Goal: Information Seeking & Learning: Check status

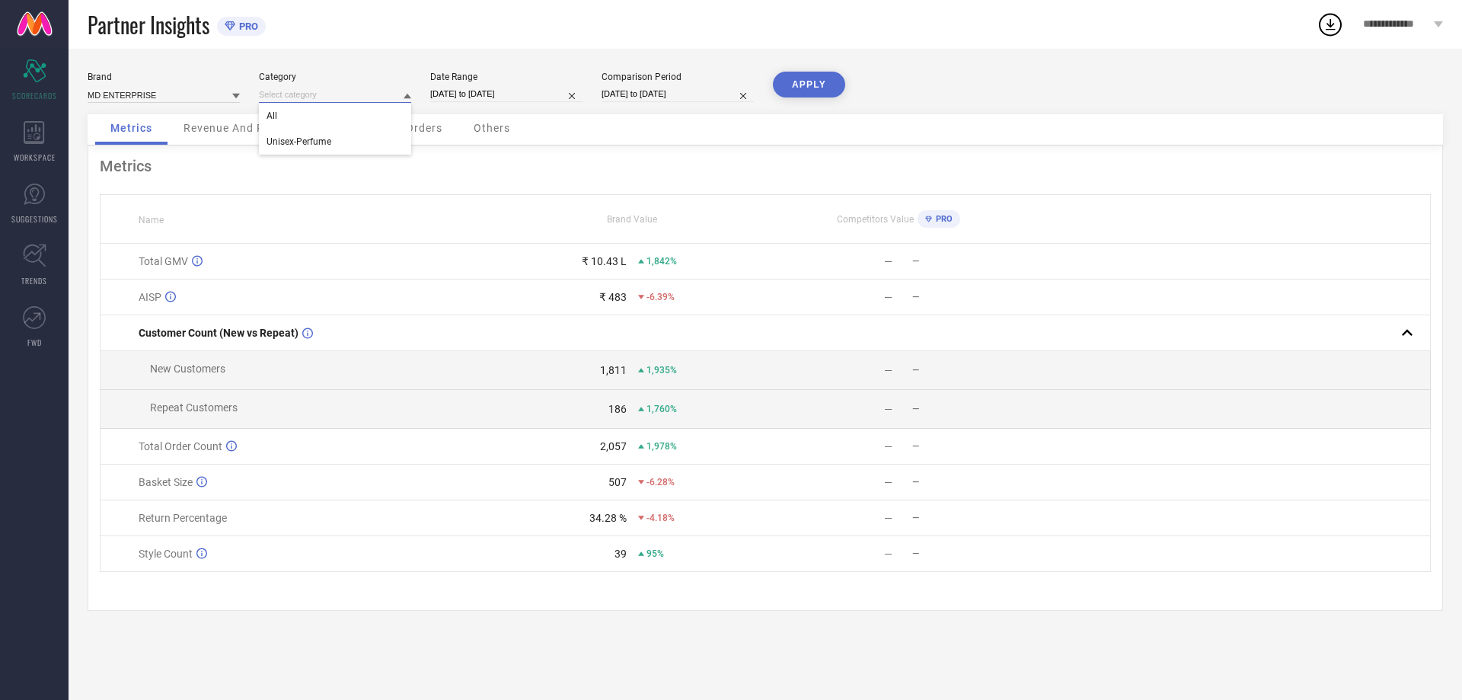
click at [299, 94] on input at bounding box center [335, 95] width 152 height 16
click at [27, 197] on icon at bounding box center [34, 194] width 23 height 23
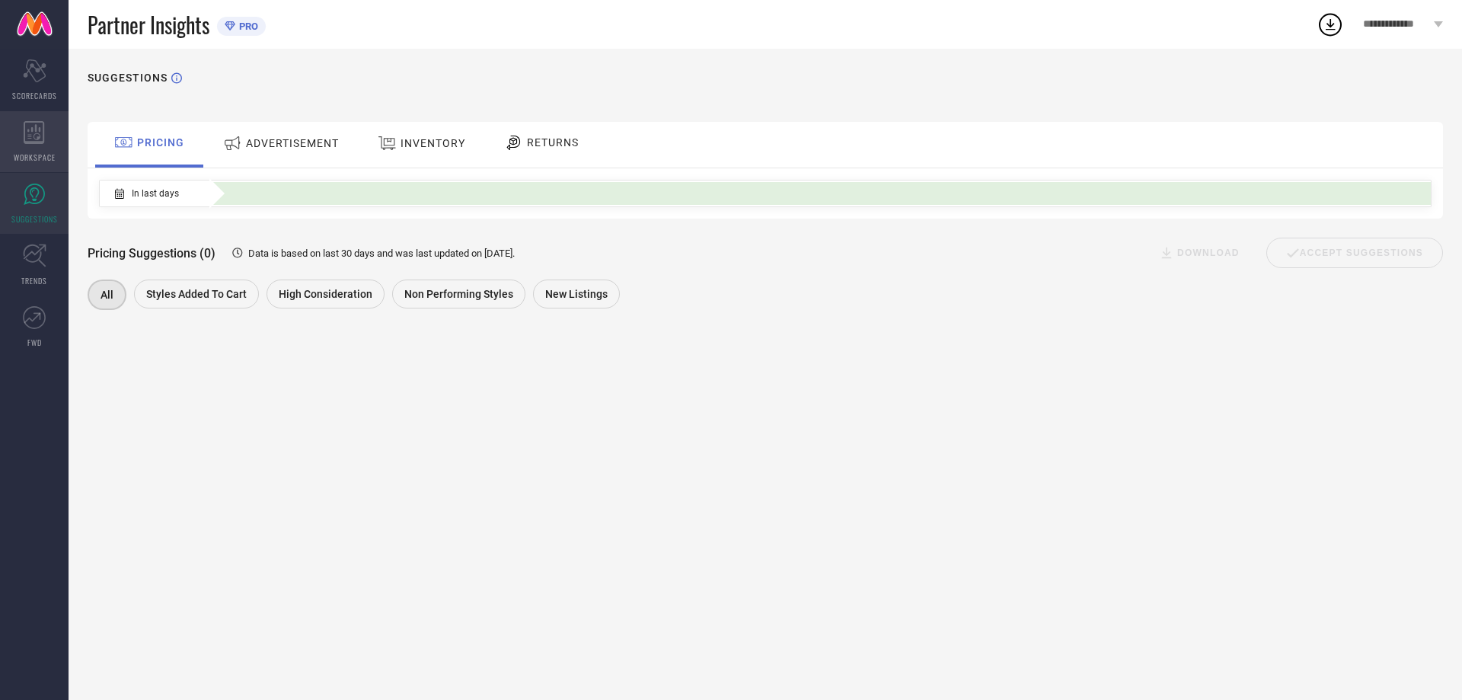
click at [40, 124] on icon at bounding box center [34, 132] width 21 height 23
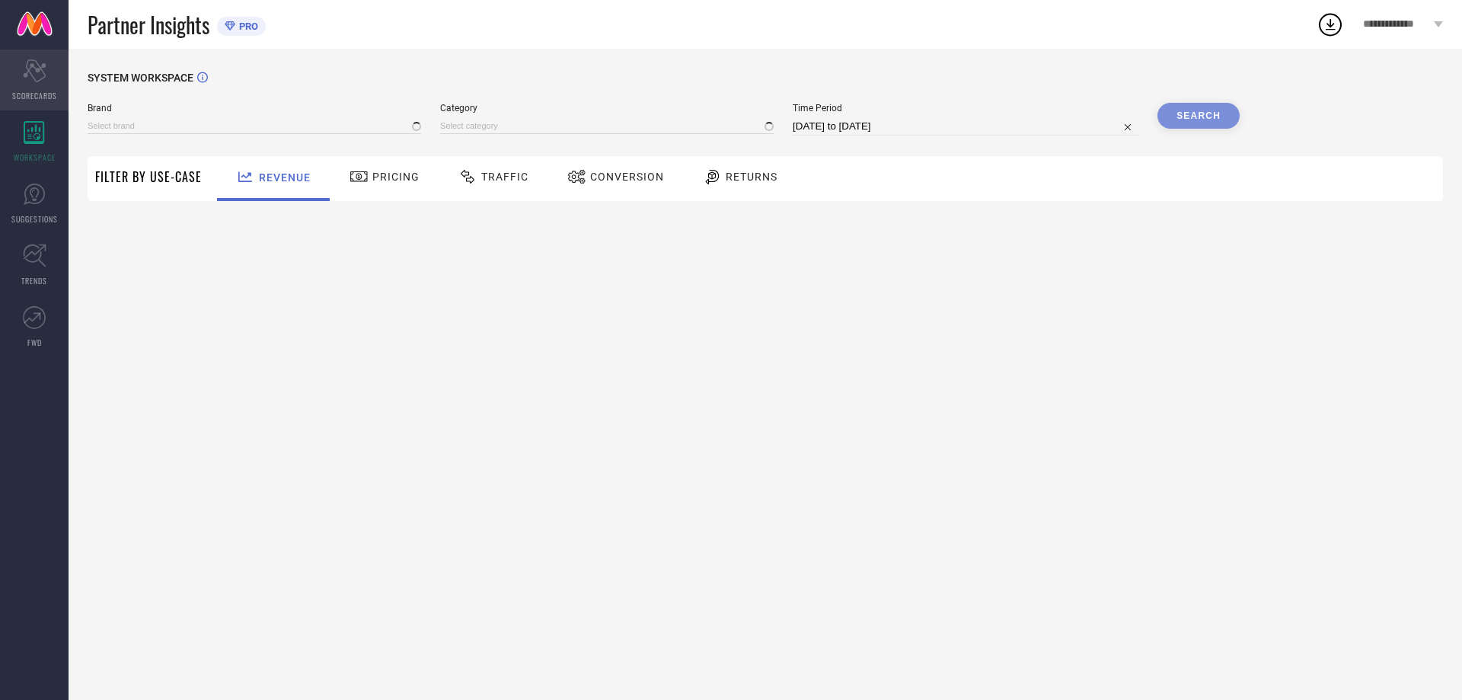
click at [32, 71] on icon "Scorecard" at bounding box center [35, 70] width 24 height 23
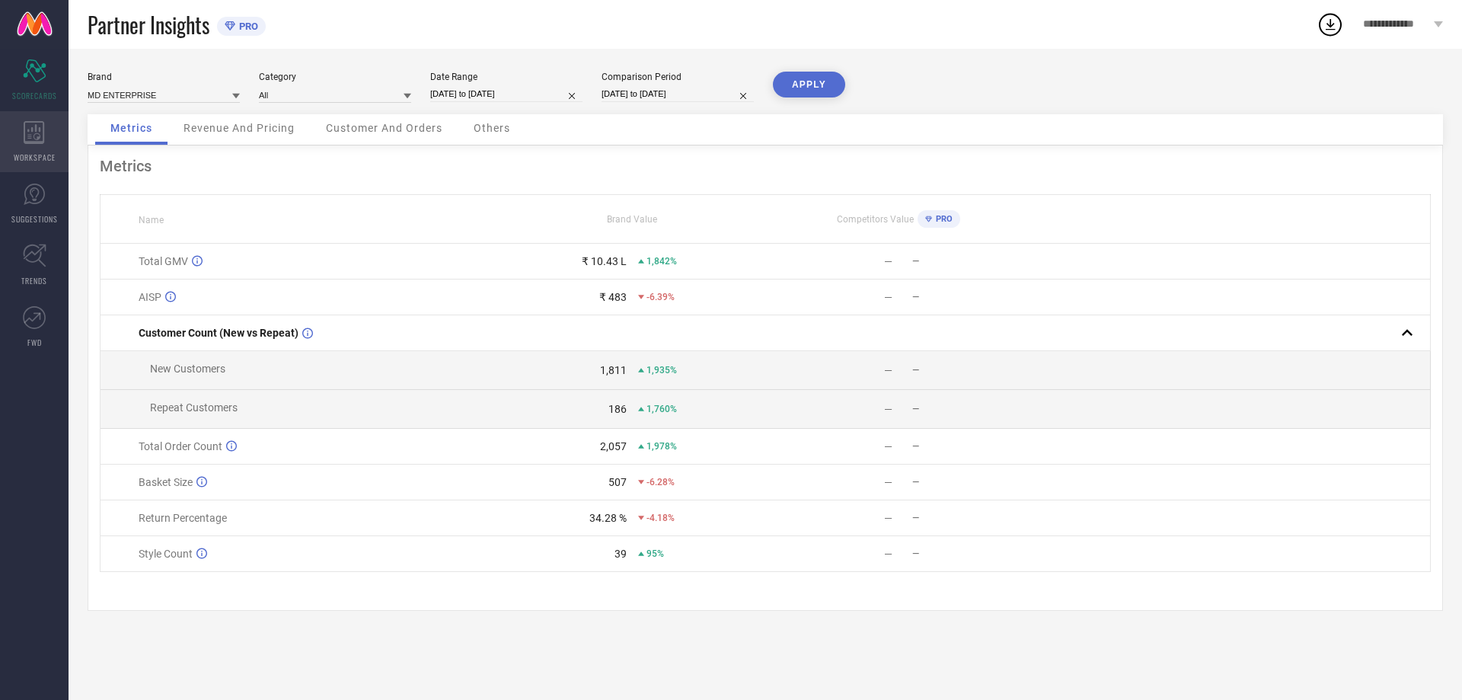
click at [30, 132] on icon at bounding box center [34, 132] width 21 height 23
click at [487, 92] on input "[DATE] to [DATE]" at bounding box center [506, 94] width 152 height 16
select select "6"
select select "2025"
select select "7"
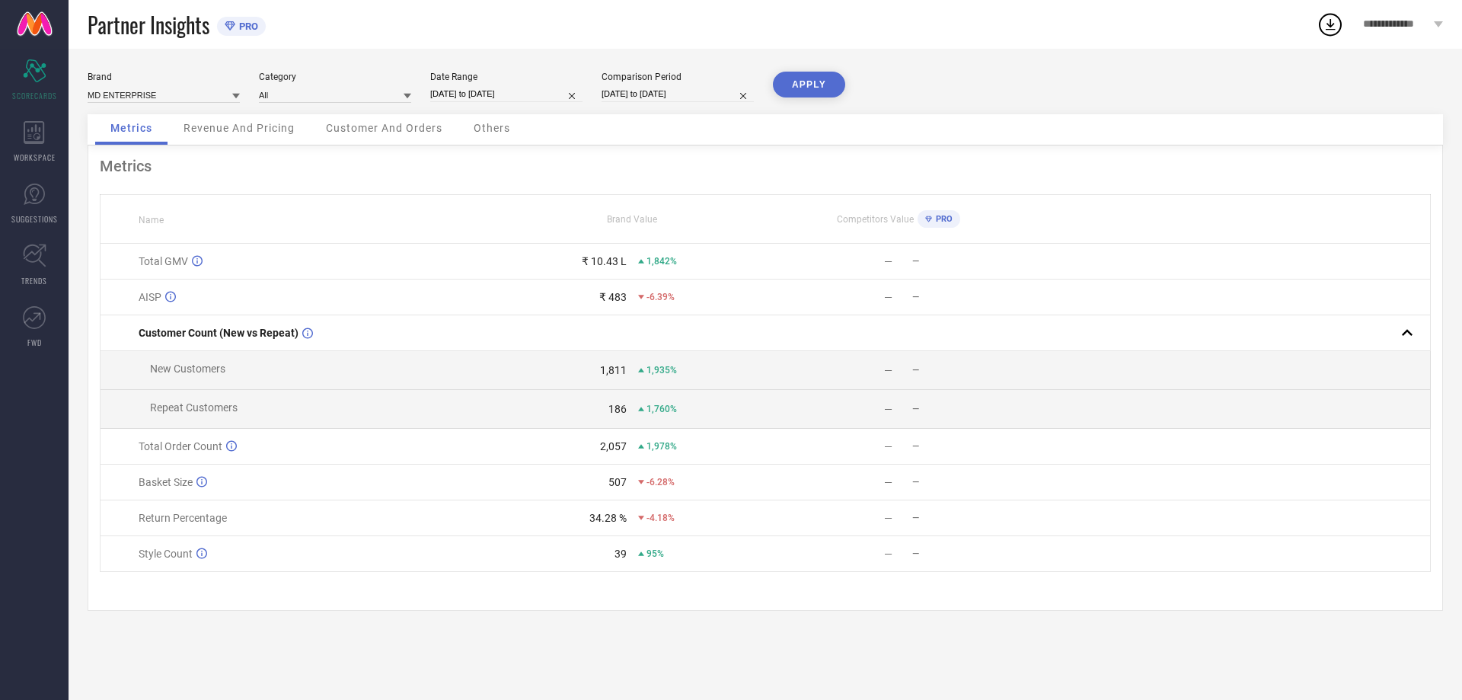
select select "2025"
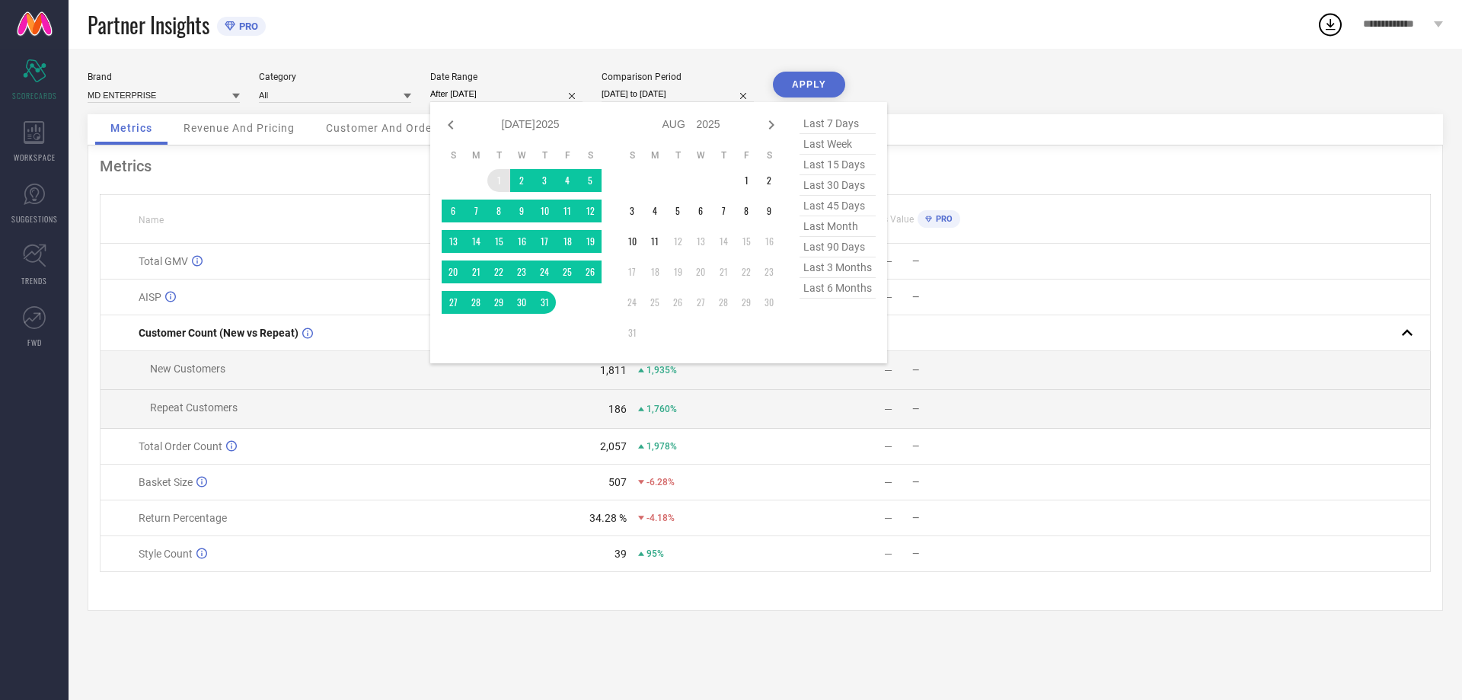
click at [497, 183] on td "1" at bounding box center [498, 180] width 23 height 23
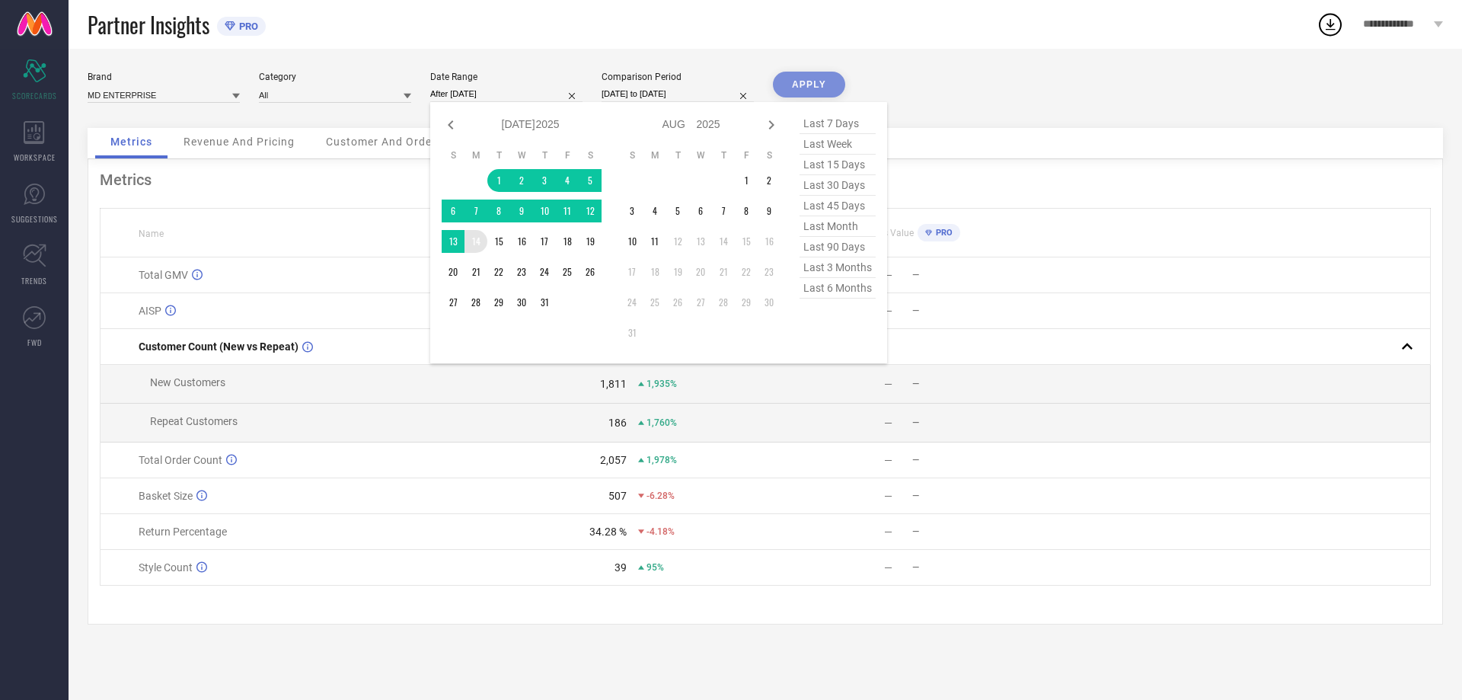
type input "[DATE] to [DATE]"
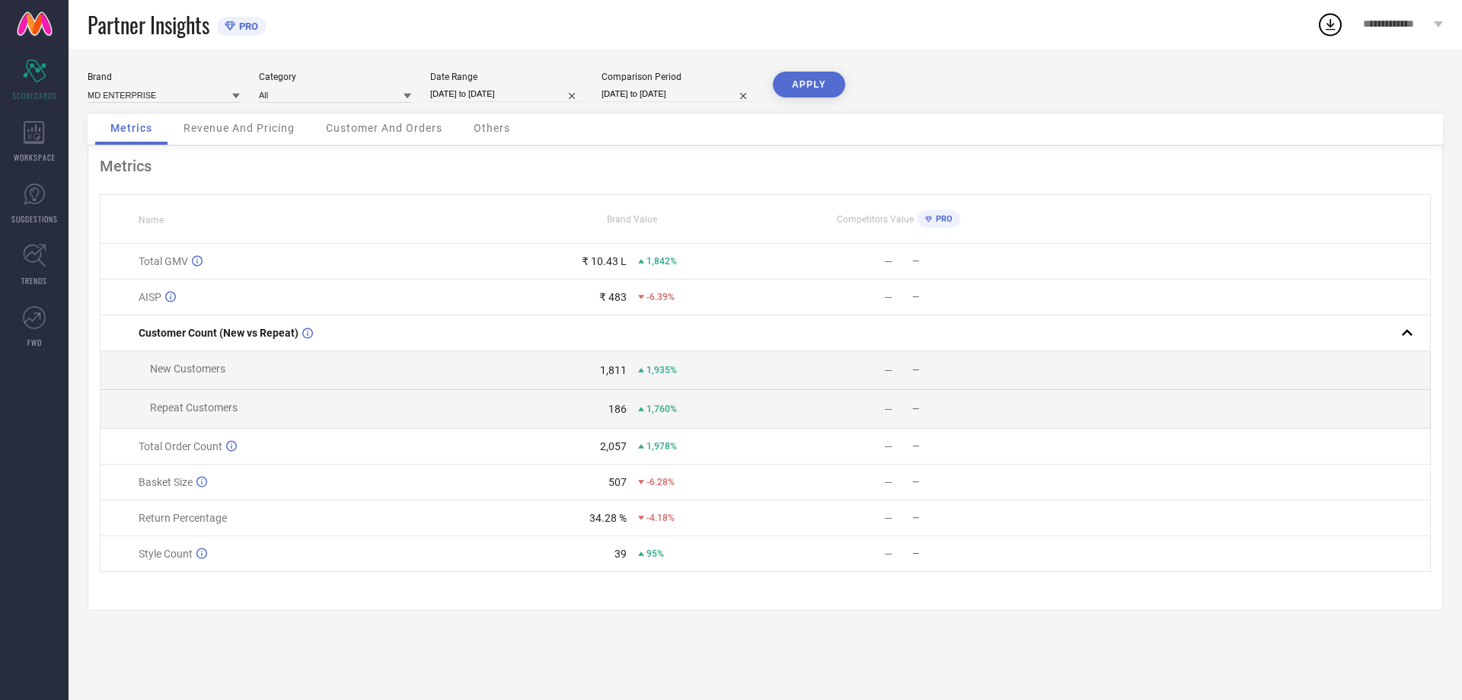
click at [795, 73] on button "APPLY" at bounding box center [809, 85] width 72 height 26
click at [676, 94] on input "[DATE] to [DATE]" at bounding box center [678, 94] width 152 height 16
select select "6"
select select "2025"
select select "7"
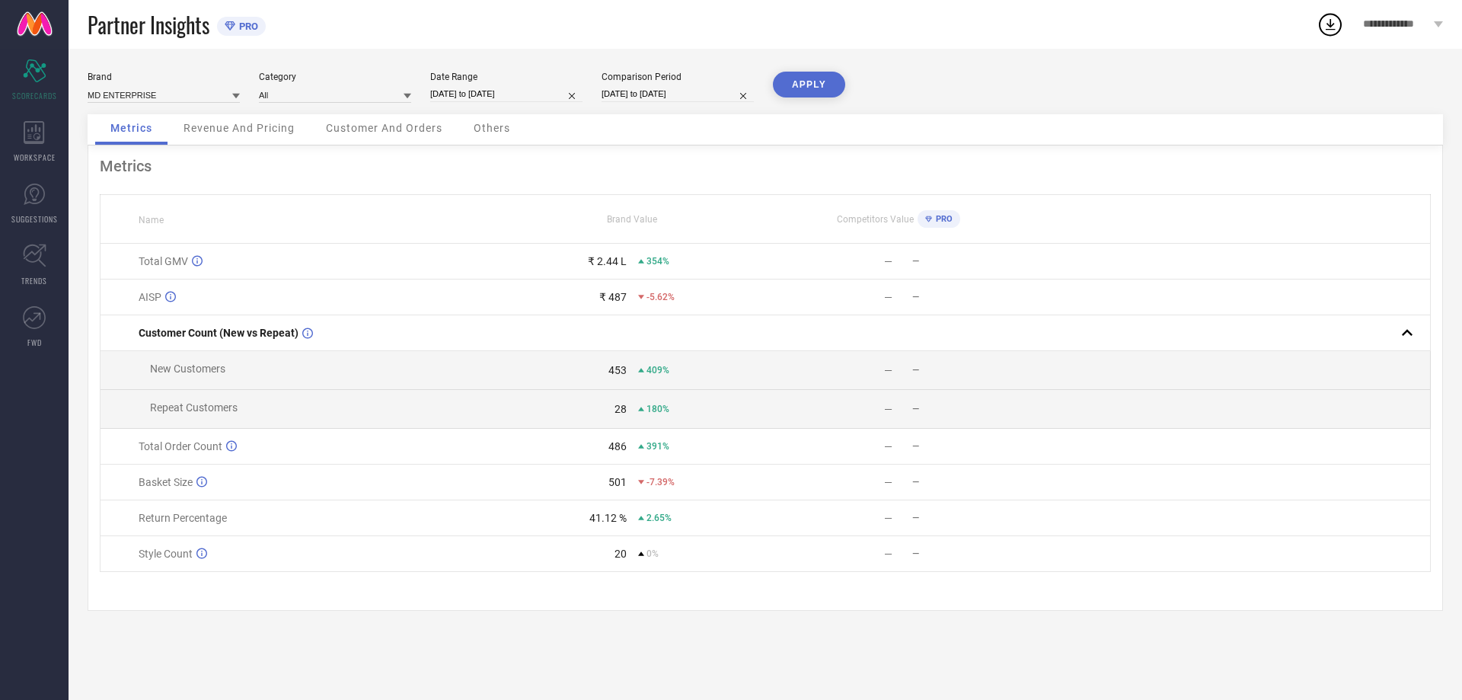
select select "2025"
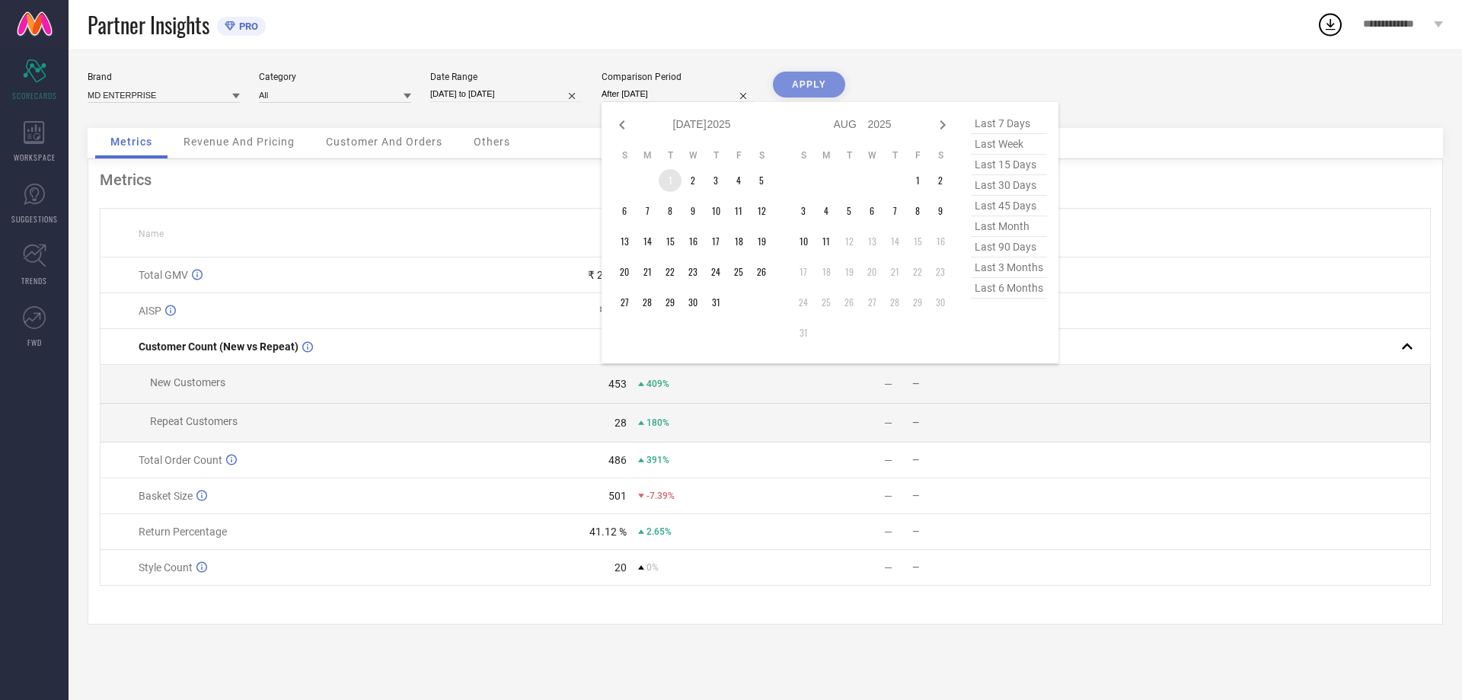
click at [672, 178] on td "1" at bounding box center [670, 180] width 23 height 23
type input "[DATE] to [DATE]"
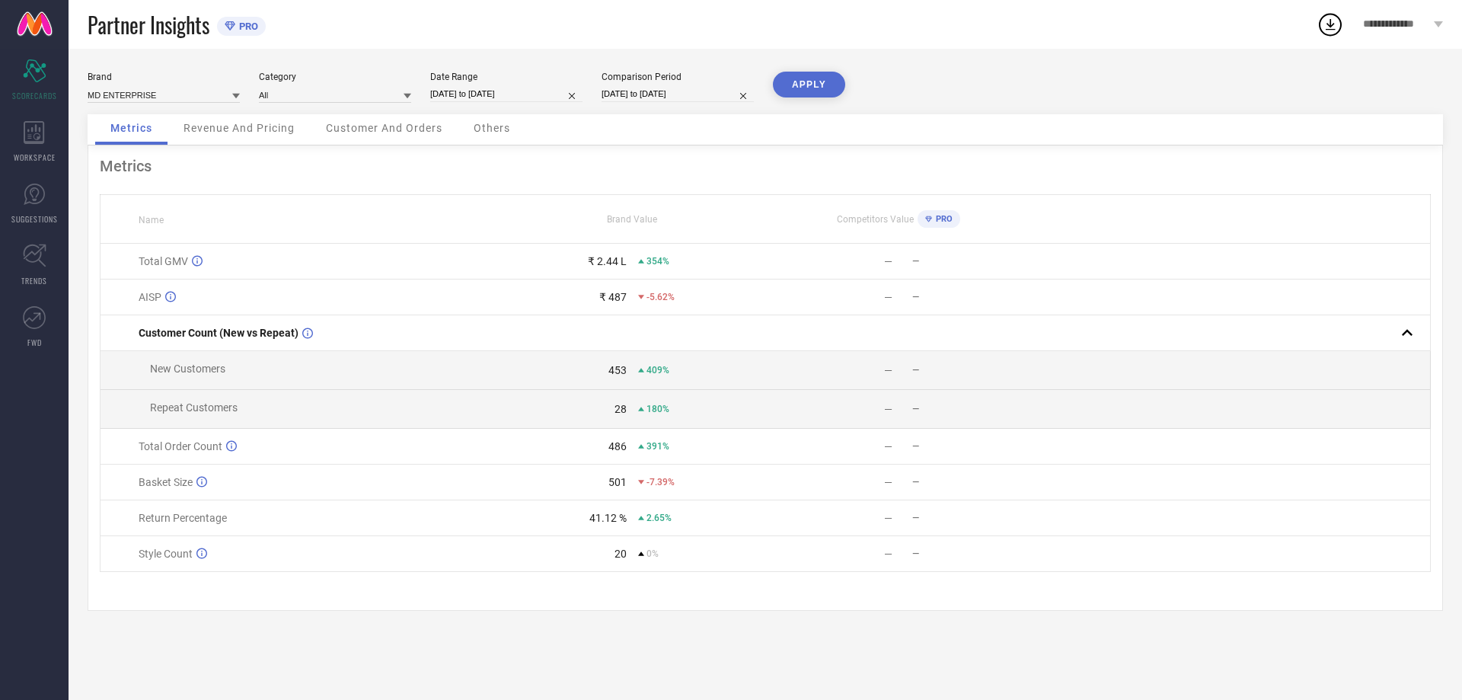
click at [811, 71] on div "Brand MD ENTERPRISE Category All Date Range [DATE] to [DATE] Comparison Period …" at bounding box center [766, 374] width 1394 height 651
click at [809, 85] on button "APPLY" at bounding box center [809, 85] width 72 height 26
click at [641, 521] on icon at bounding box center [641, 518] width 6 height 6
click at [513, 90] on input "[DATE] to [DATE]" at bounding box center [506, 94] width 152 height 16
select select "6"
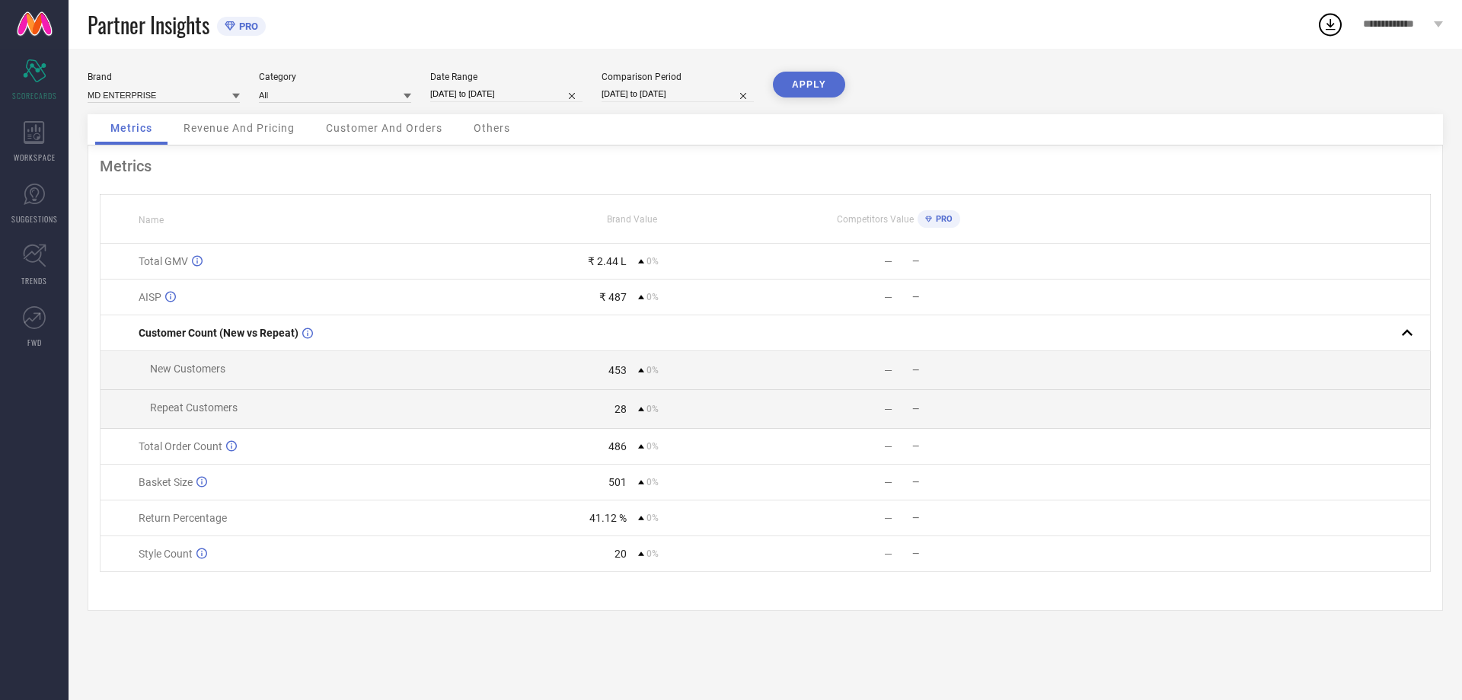
select select "2025"
select select "7"
select select "2025"
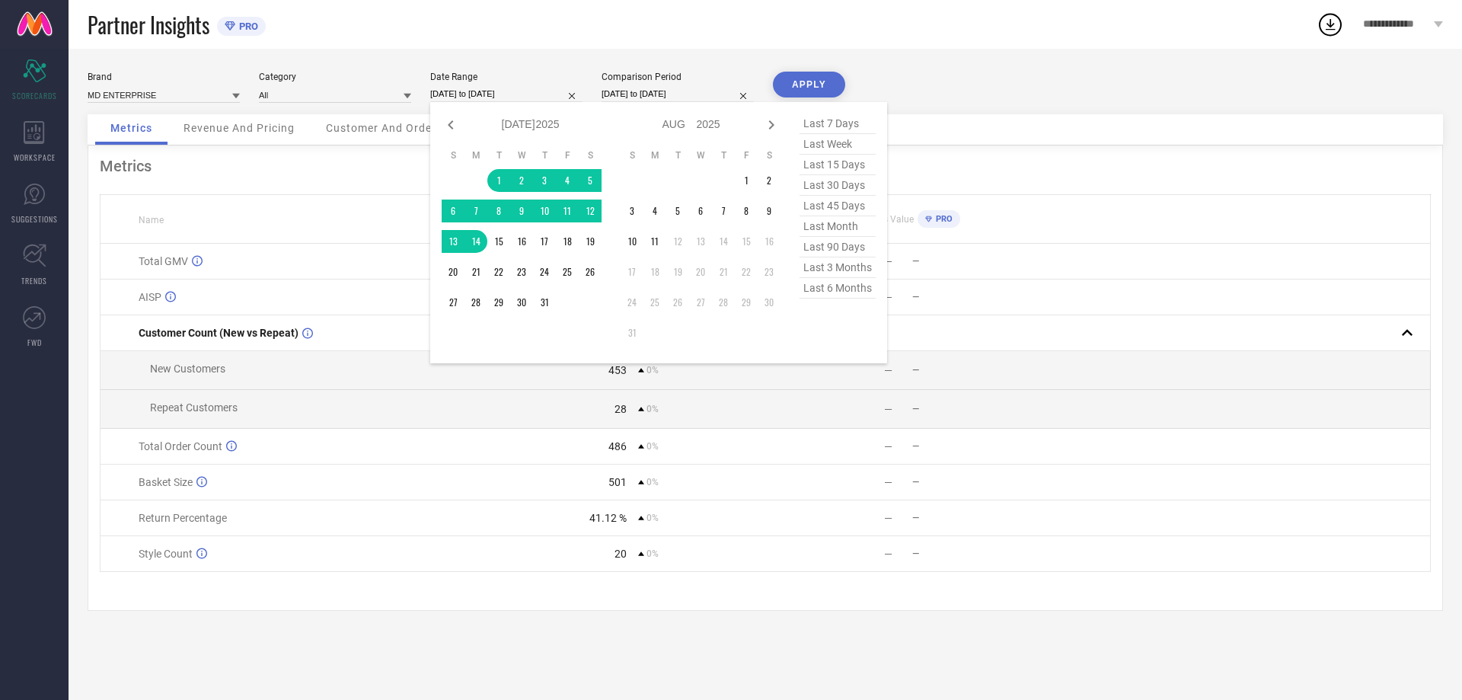
click at [829, 208] on span "last 45 days" at bounding box center [838, 206] width 76 height 21
type input "[DATE] to [DATE]"
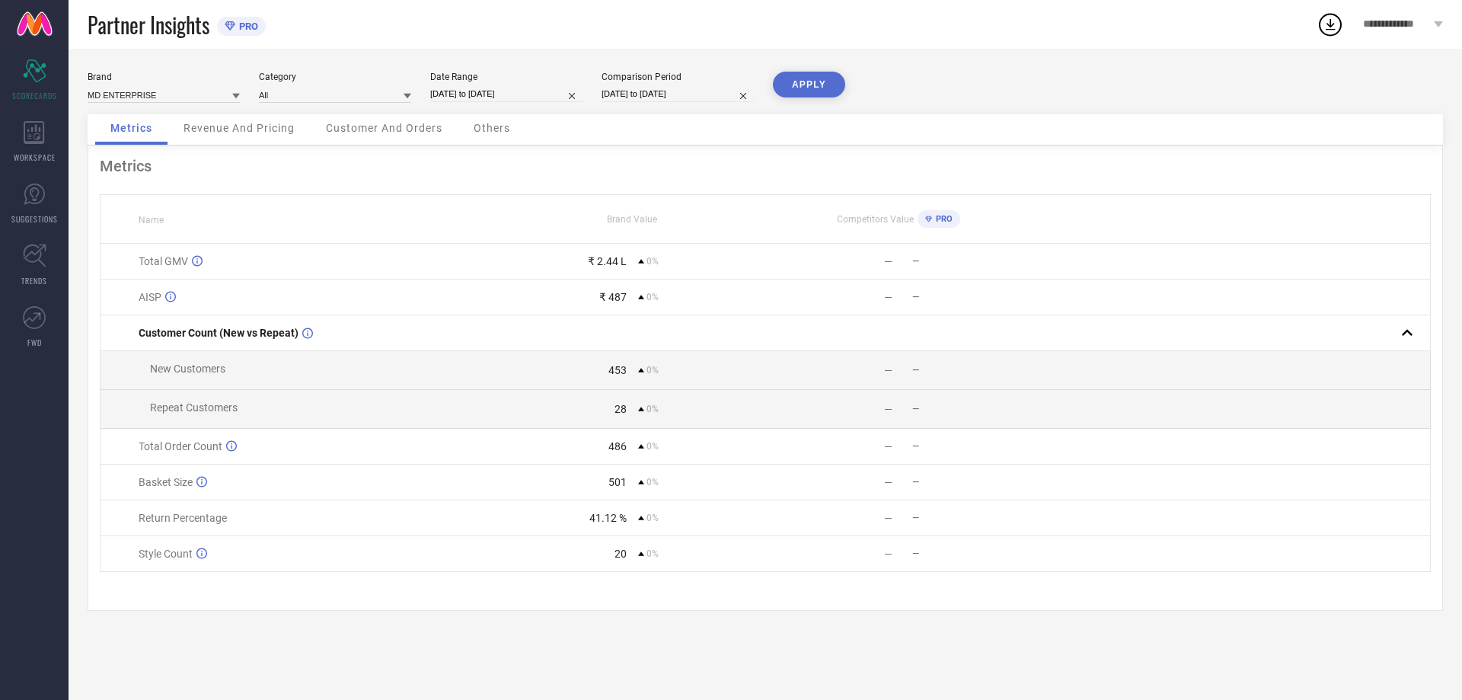
click at [798, 74] on button "APPLY" at bounding box center [809, 85] width 72 height 26
click at [8, 260] on link "TRENDS" at bounding box center [34, 265] width 69 height 61
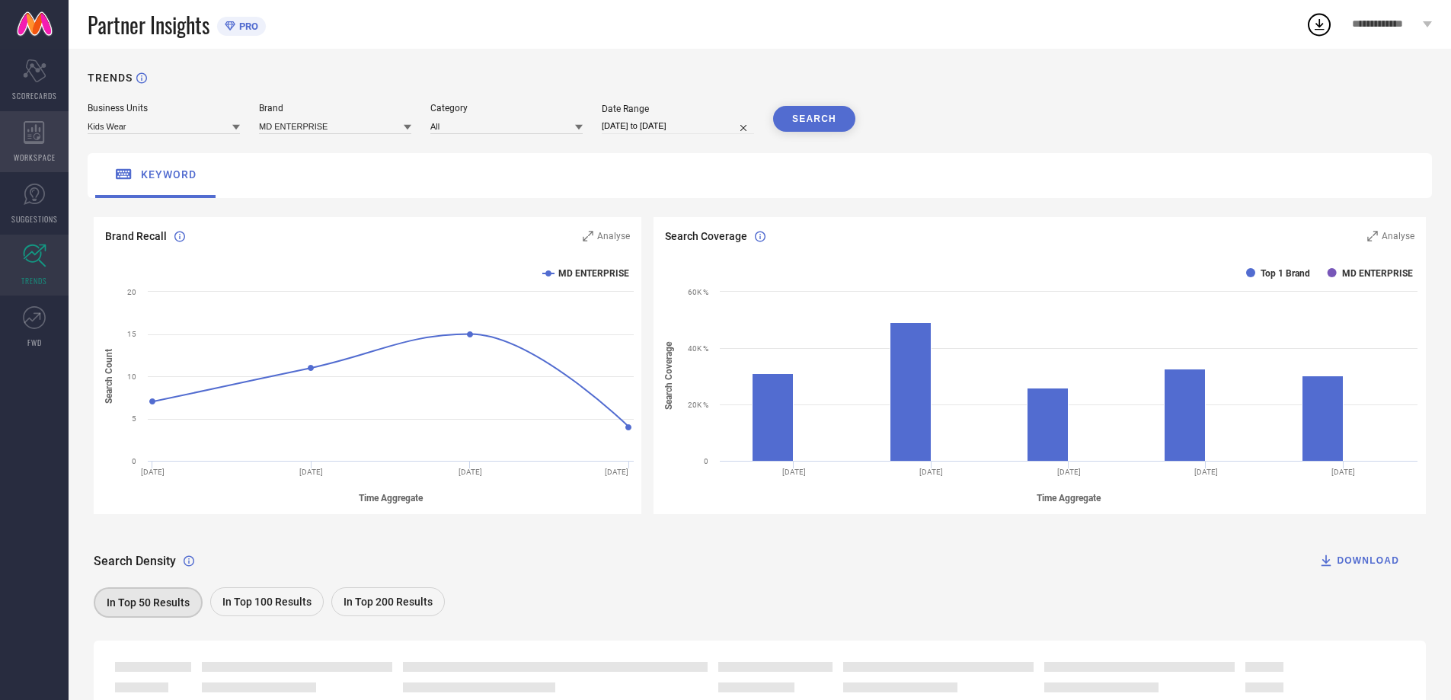
click at [30, 136] on icon at bounding box center [34, 132] width 21 height 23
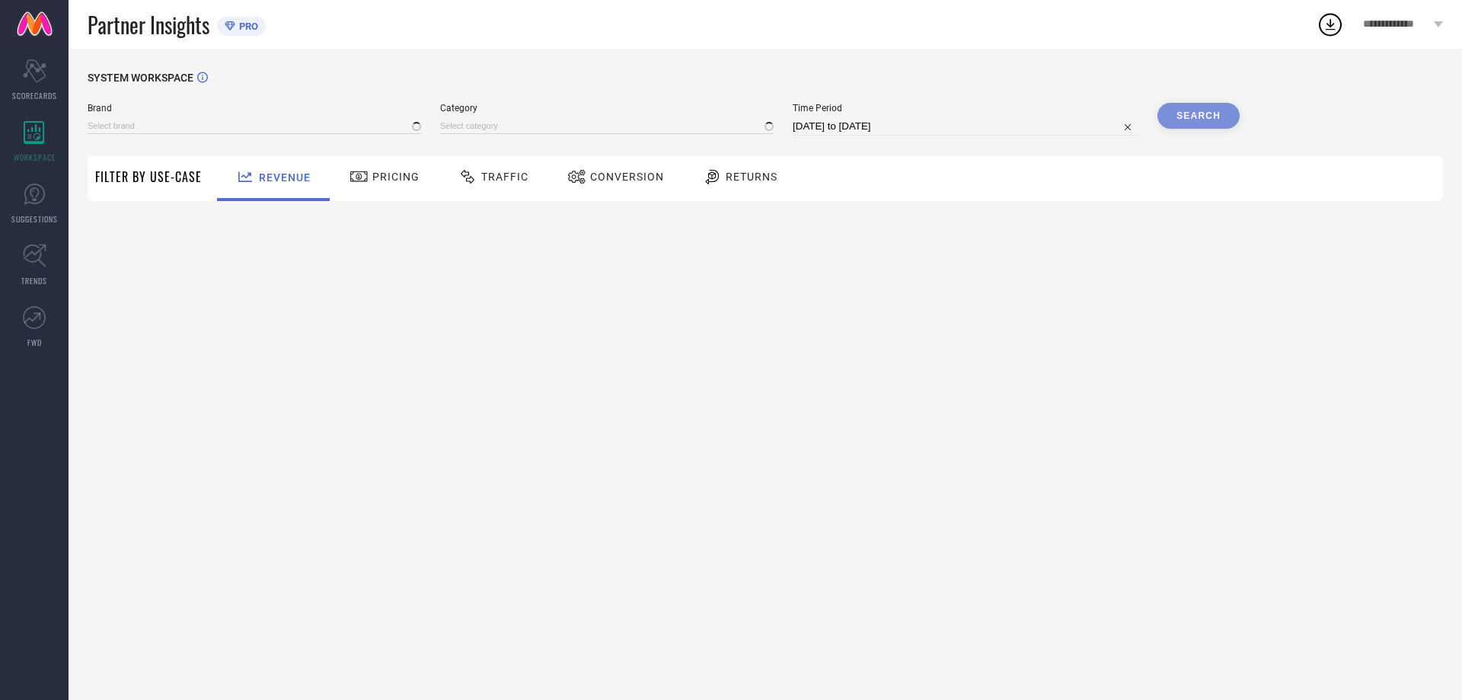
type input "MD ENTERPRISE"
type input "All"
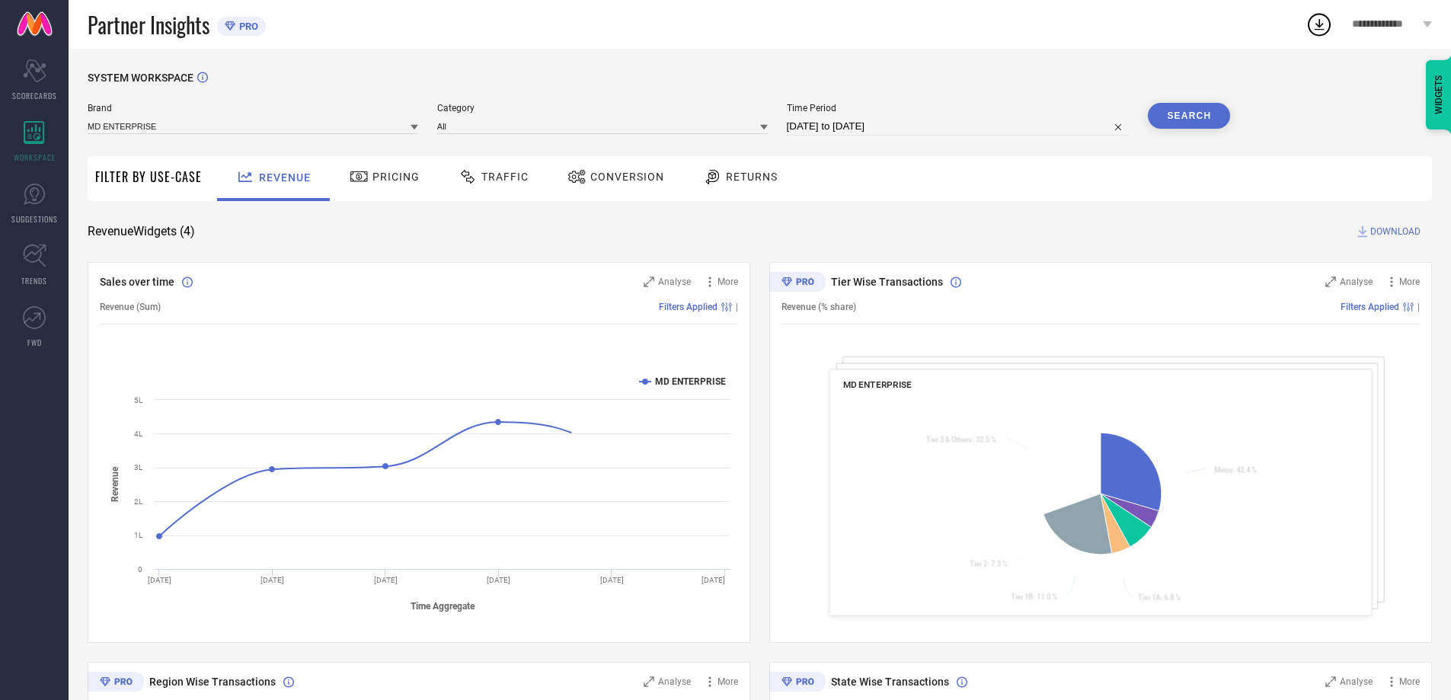
click at [727, 179] on span "Returns" at bounding box center [752, 177] width 52 height 12
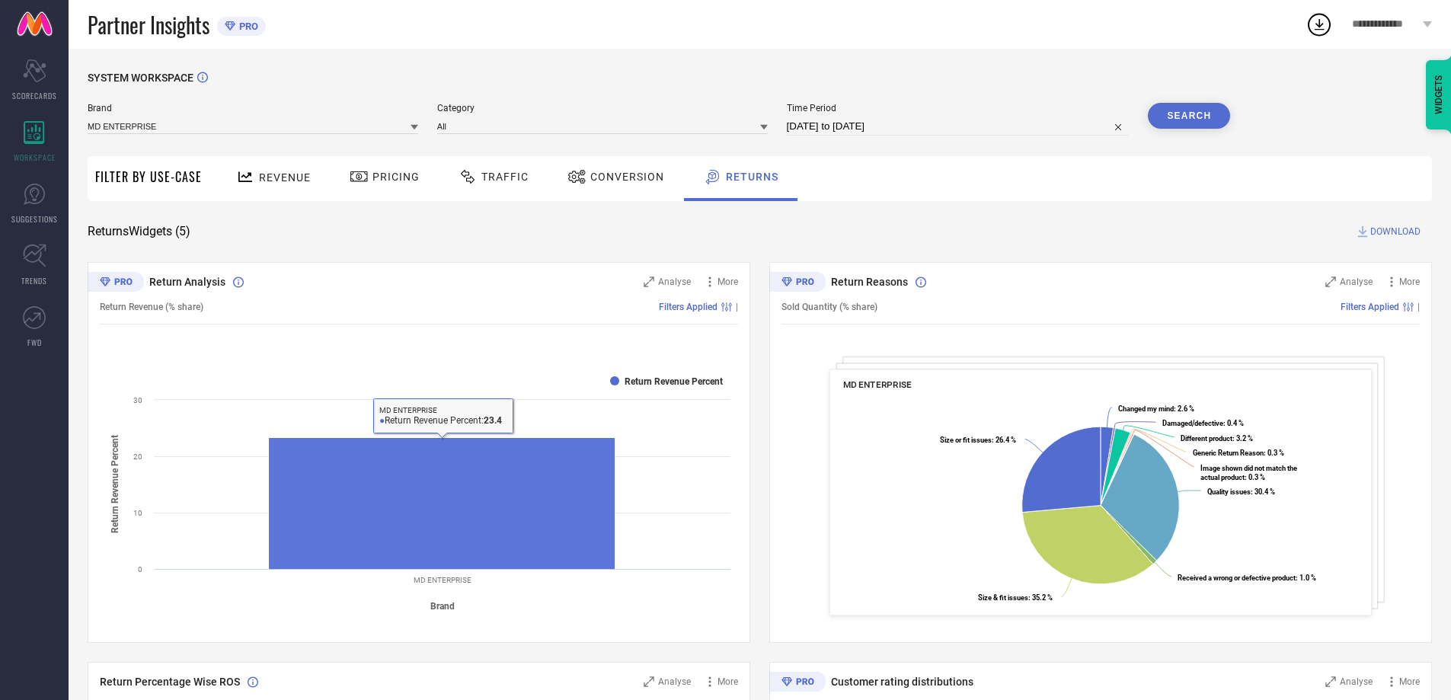
select select "6"
select select "2025"
select select "7"
select select "2025"
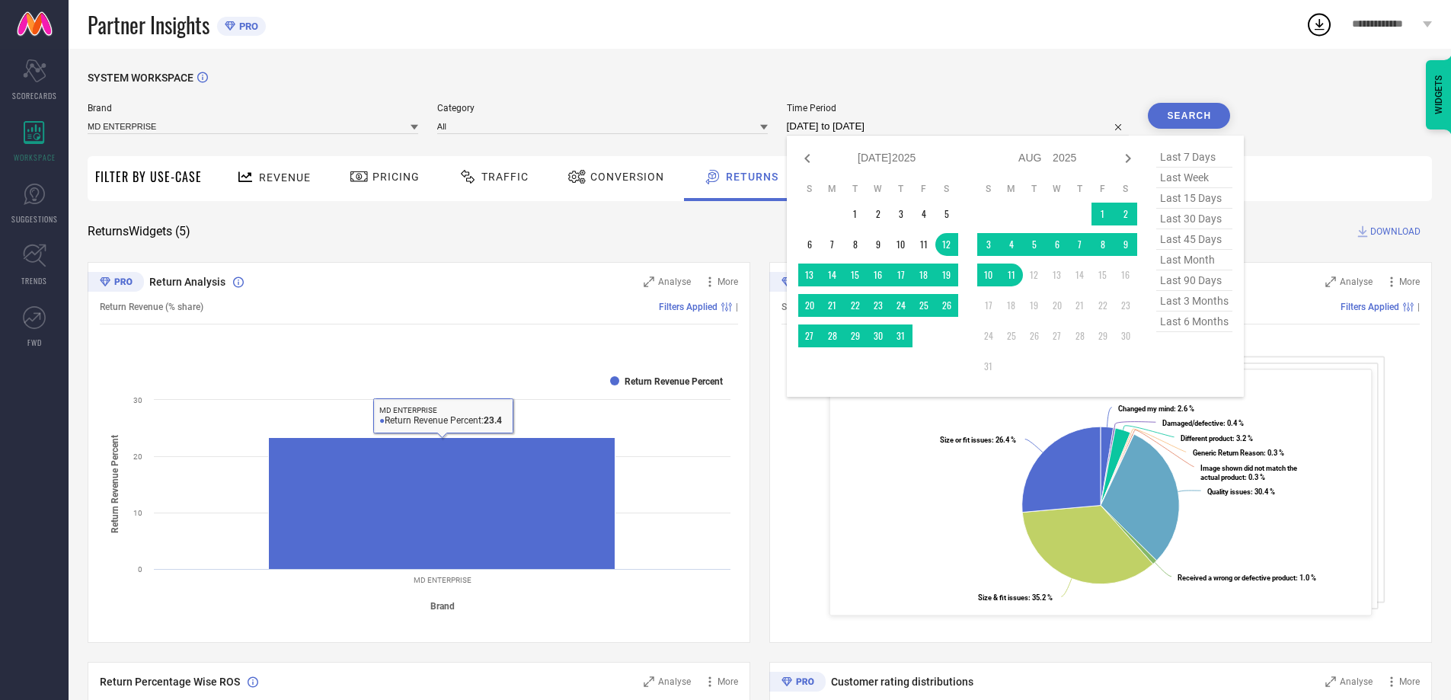
click at [877, 121] on input "[DATE] to [DATE]" at bounding box center [958, 126] width 343 height 18
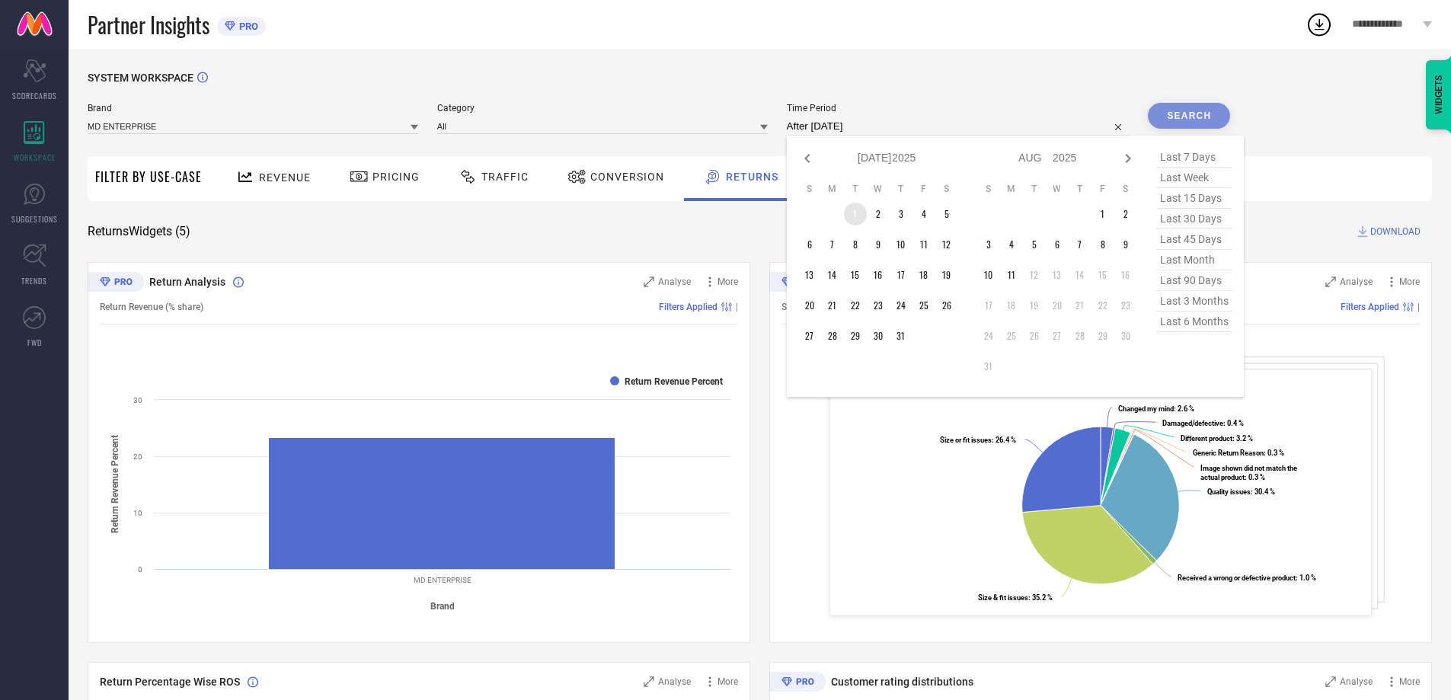
click at [853, 220] on td "1" at bounding box center [855, 214] width 23 height 23
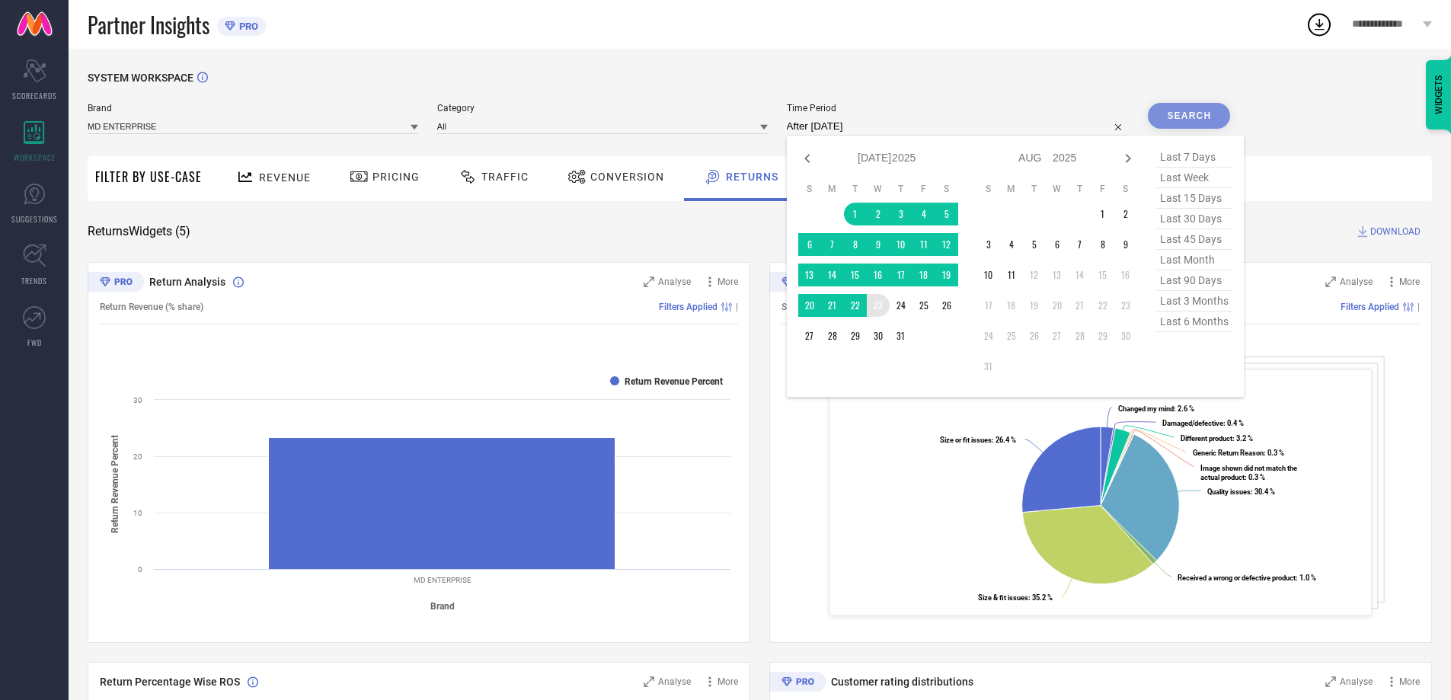
type input "[DATE] to [DATE]"
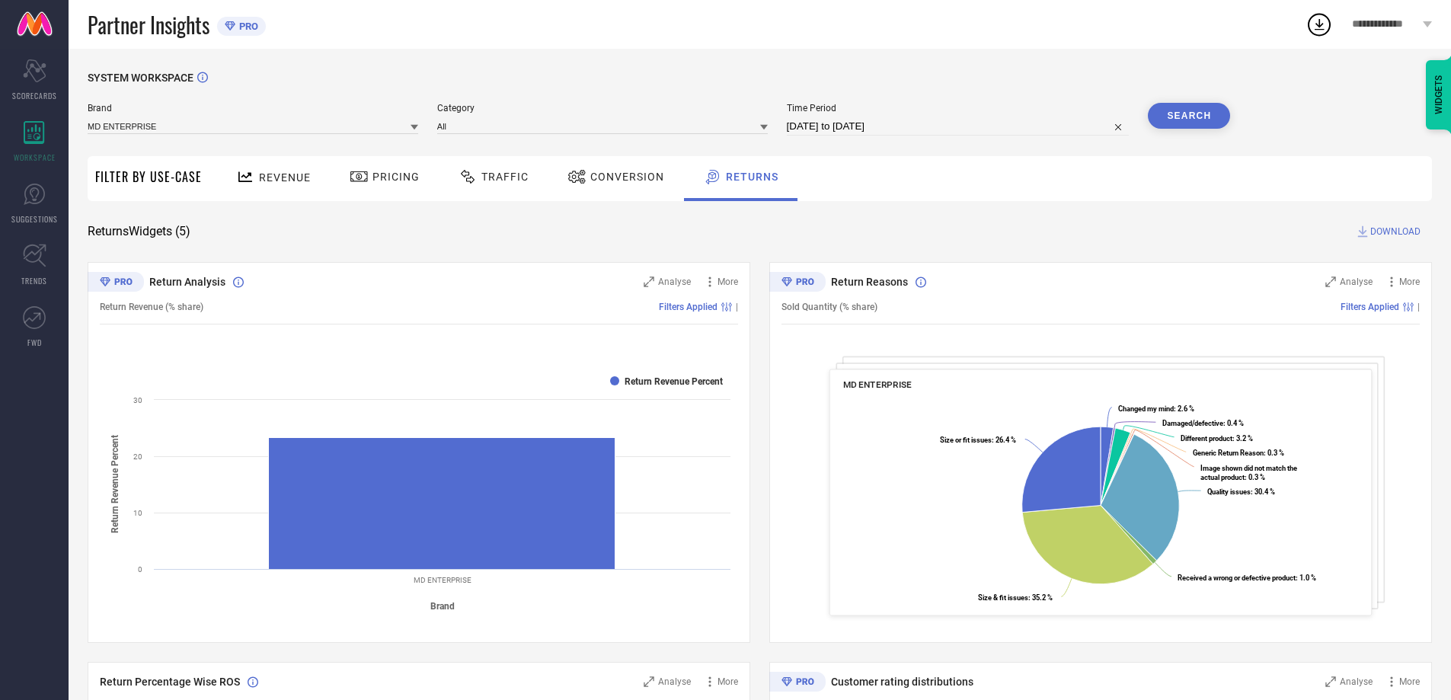
click at [1218, 106] on button "Search" at bounding box center [1189, 116] width 82 height 26
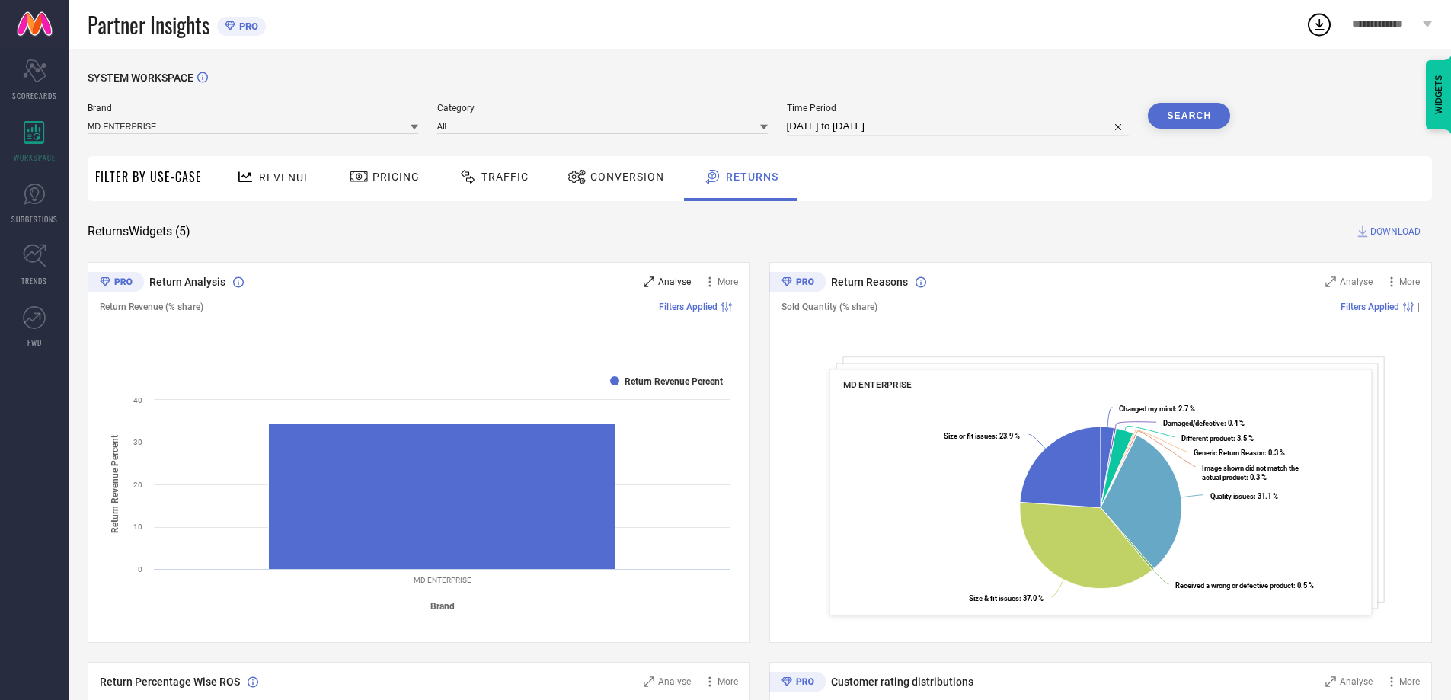
click at [683, 276] on div "Analyse" at bounding box center [667, 281] width 47 height 15
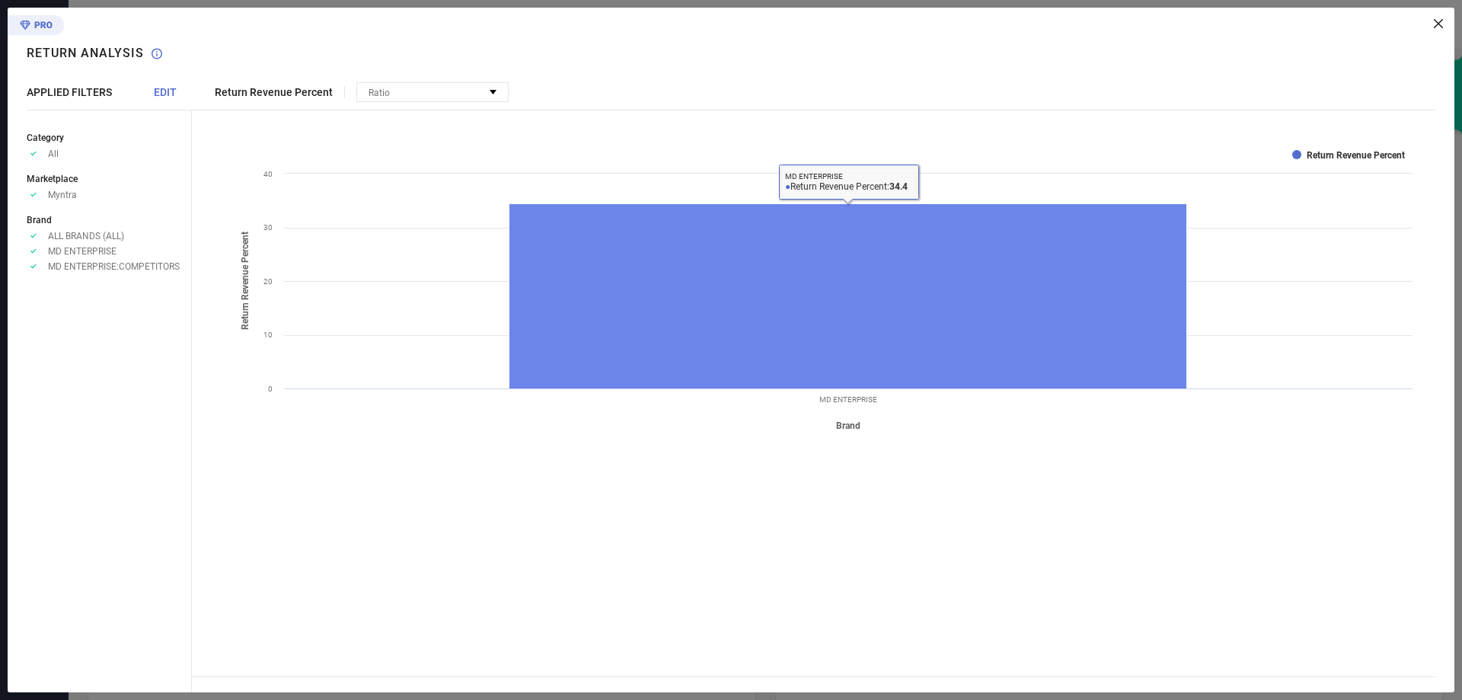
click at [634, 309] on rect at bounding box center [849, 296] width 678 height 185
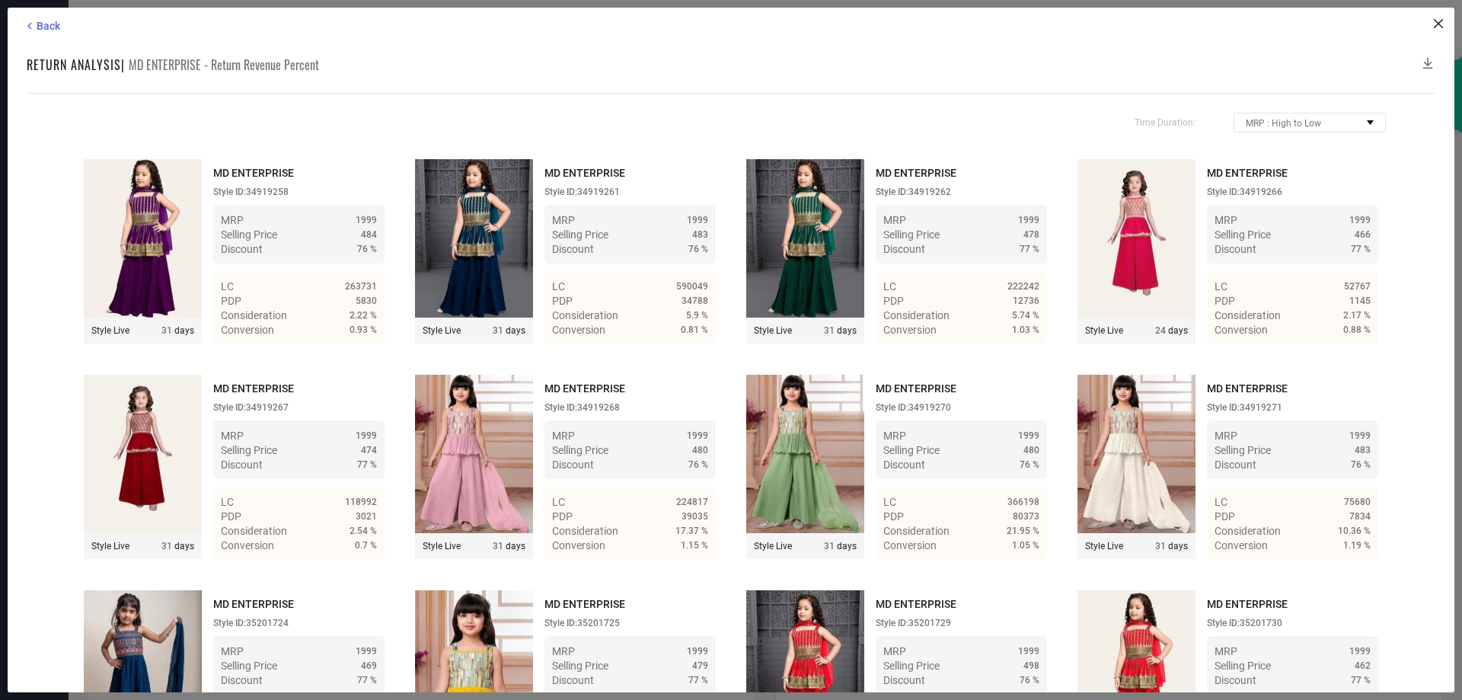
click at [277, 323] on div "Conversion 0.93 %" at bounding box center [299, 329] width 156 height 14
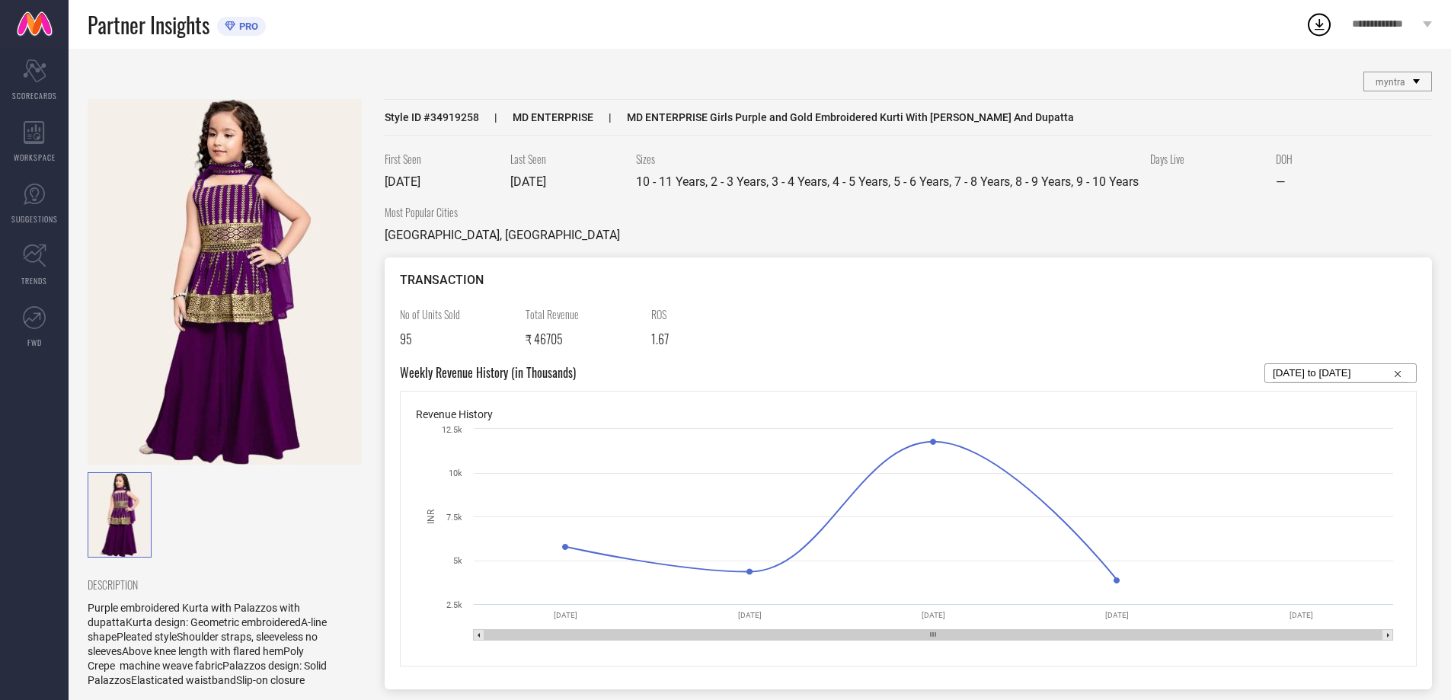
click at [1417, 72] on div "myntra" at bounding box center [1397, 81] width 67 height 18
click at [1414, 75] on div "myntra" at bounding box center [1397, 81] width 67 height 18
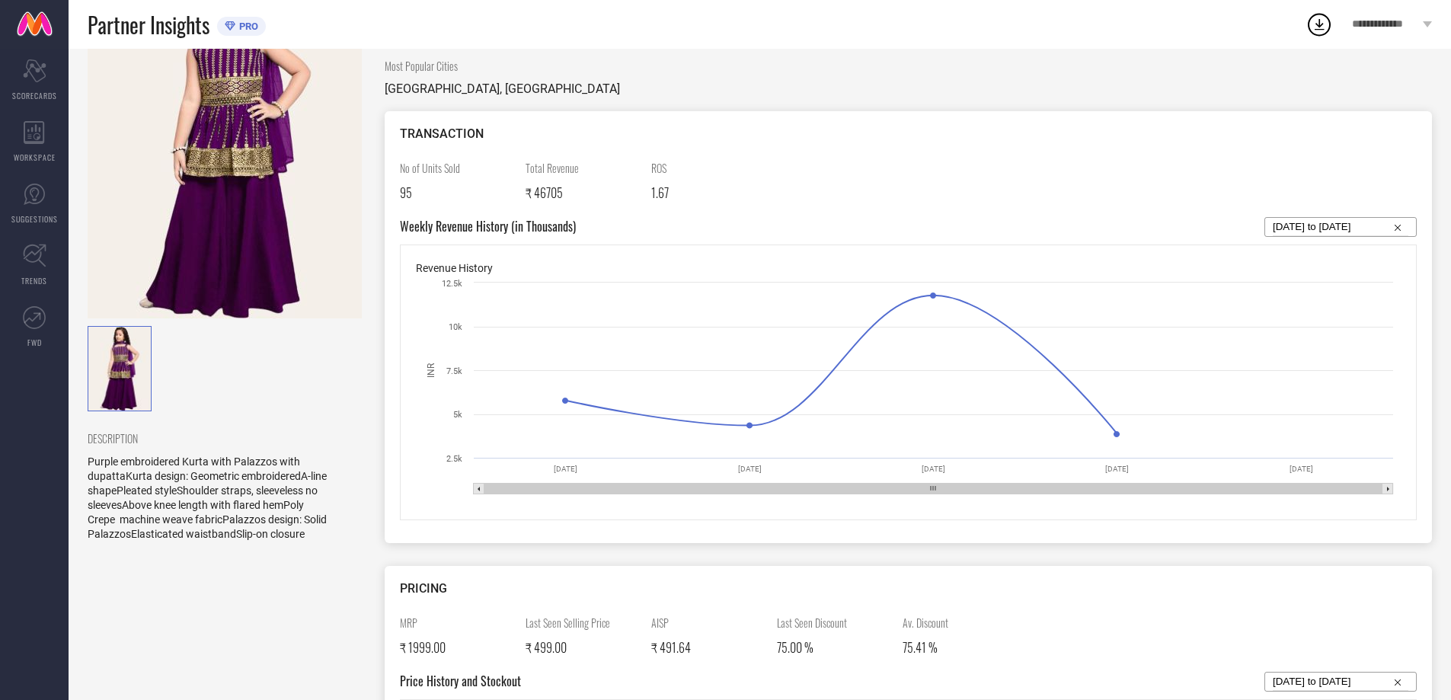
scroll to position [152, 0]
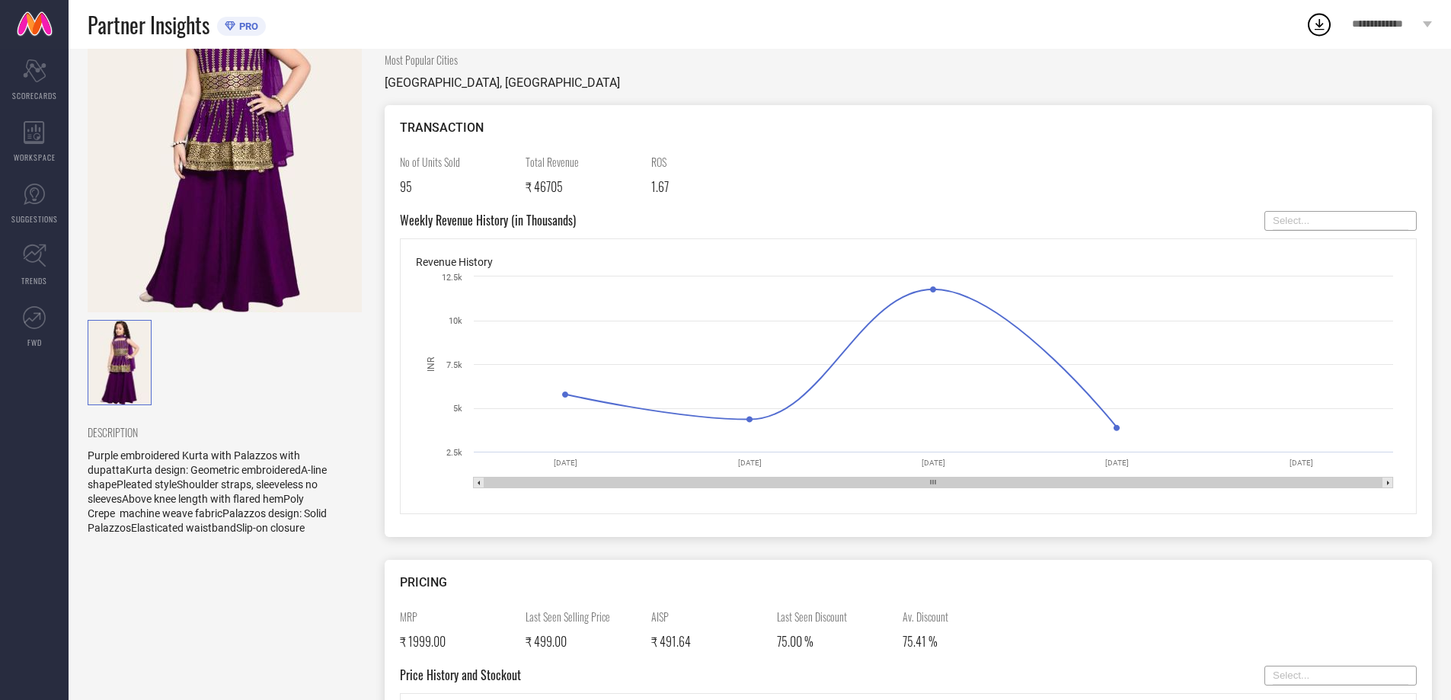
click at [1367, 219] on input at bounding box center [1341, 221] width 136 height 18
select select "7"
select select "2025"
select select "8"
select select "2025"
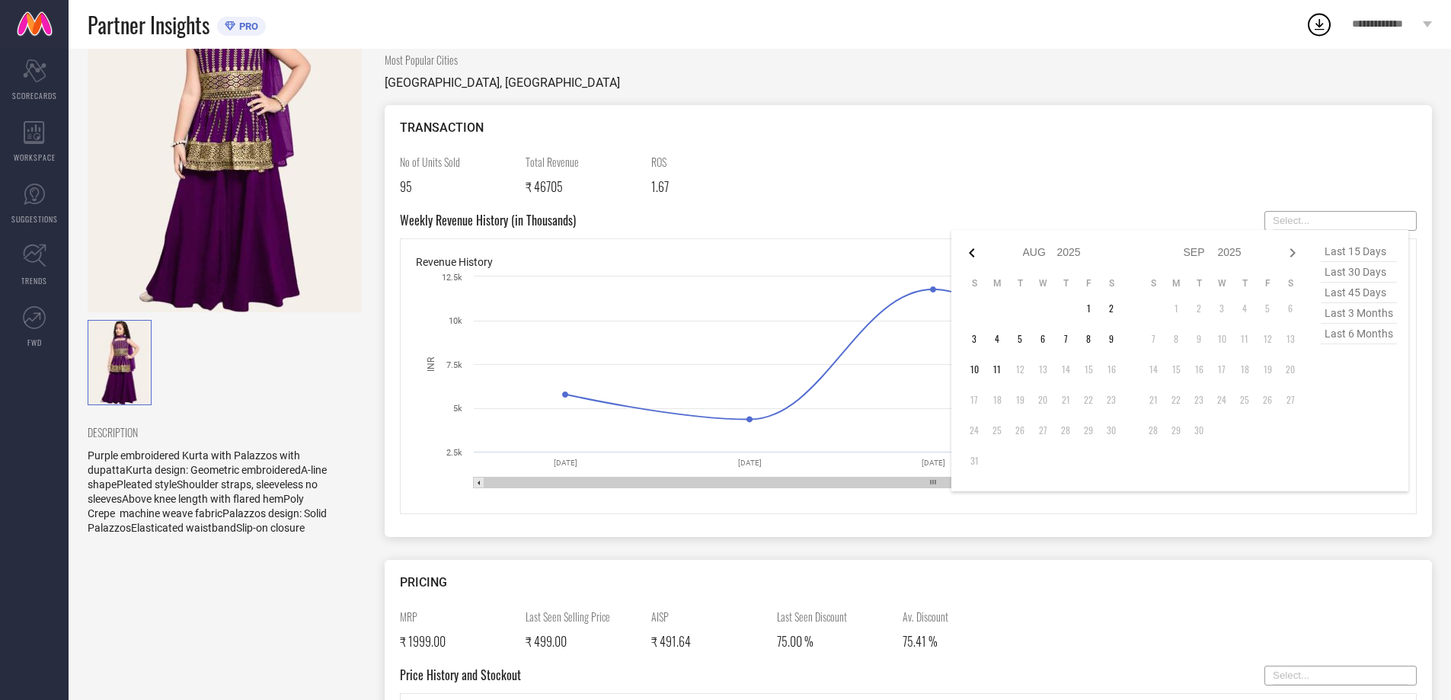
click at [974, 258] on icon at bounding box center [972, 253] width 18 height 18
select select "6"
select select "2025"
select select "7"
select select "2025"
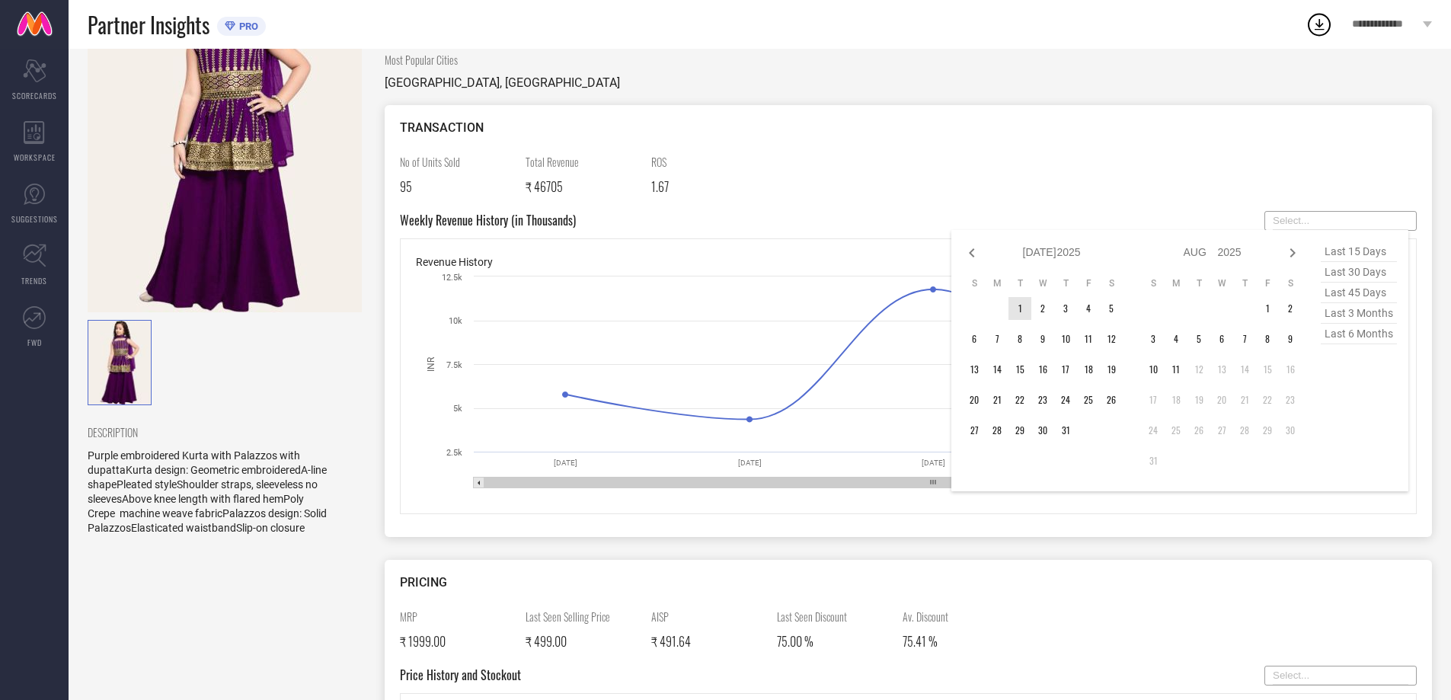
click at [1021, 313] on td "1" at bounding box center [1019, 308] width 23 height 23
type input "After [DATE]"
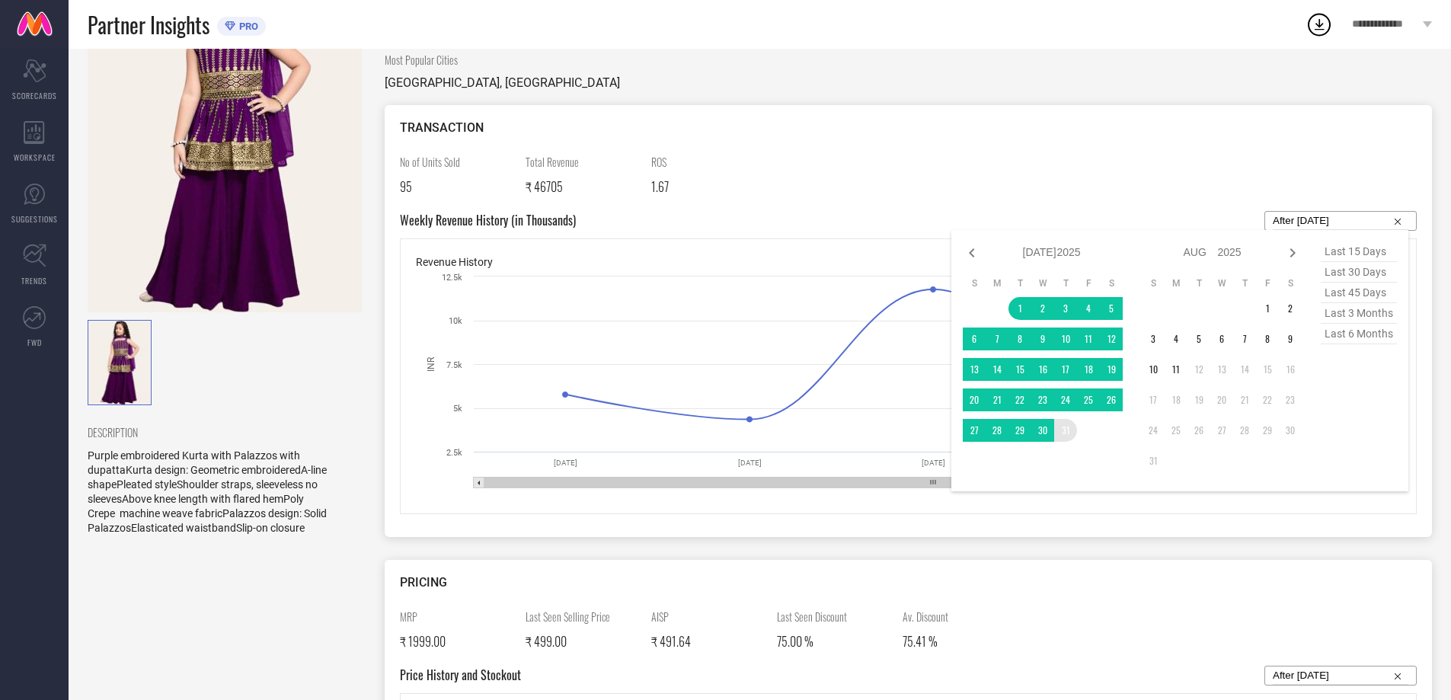
type input "[DATE] to [DATE]"
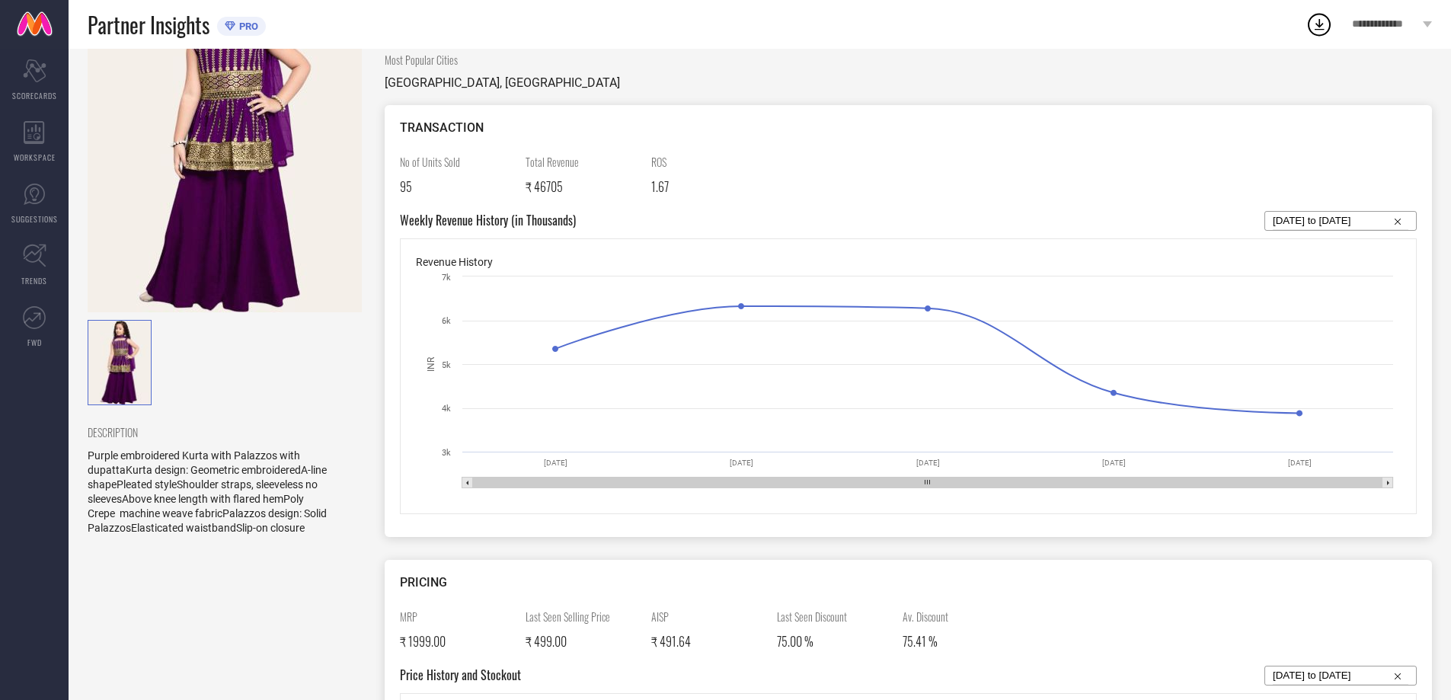
click at [825, 182] on div "No of Units Sold 95 Total Revenue ₹ 46705 ROS 1.67" at bounding box center [908, 182] width 1017 height 57
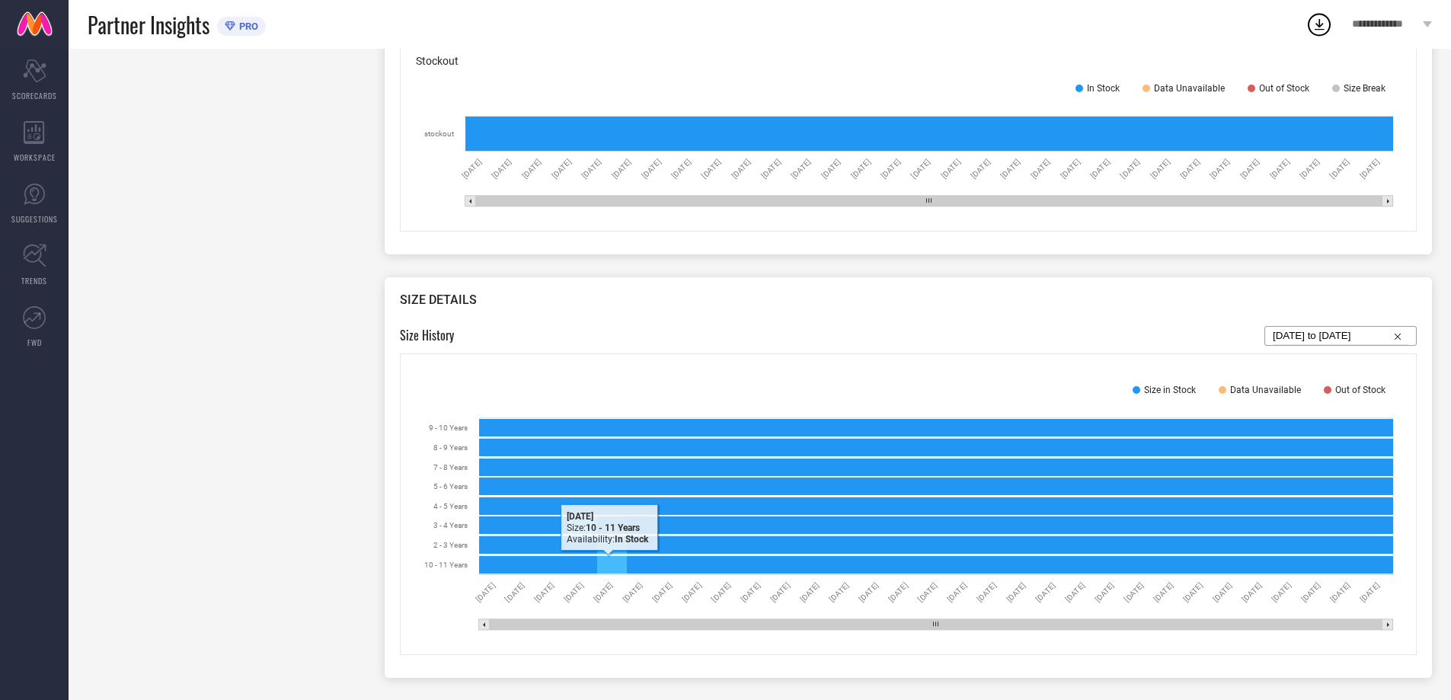
scroll to position [1098, 0]
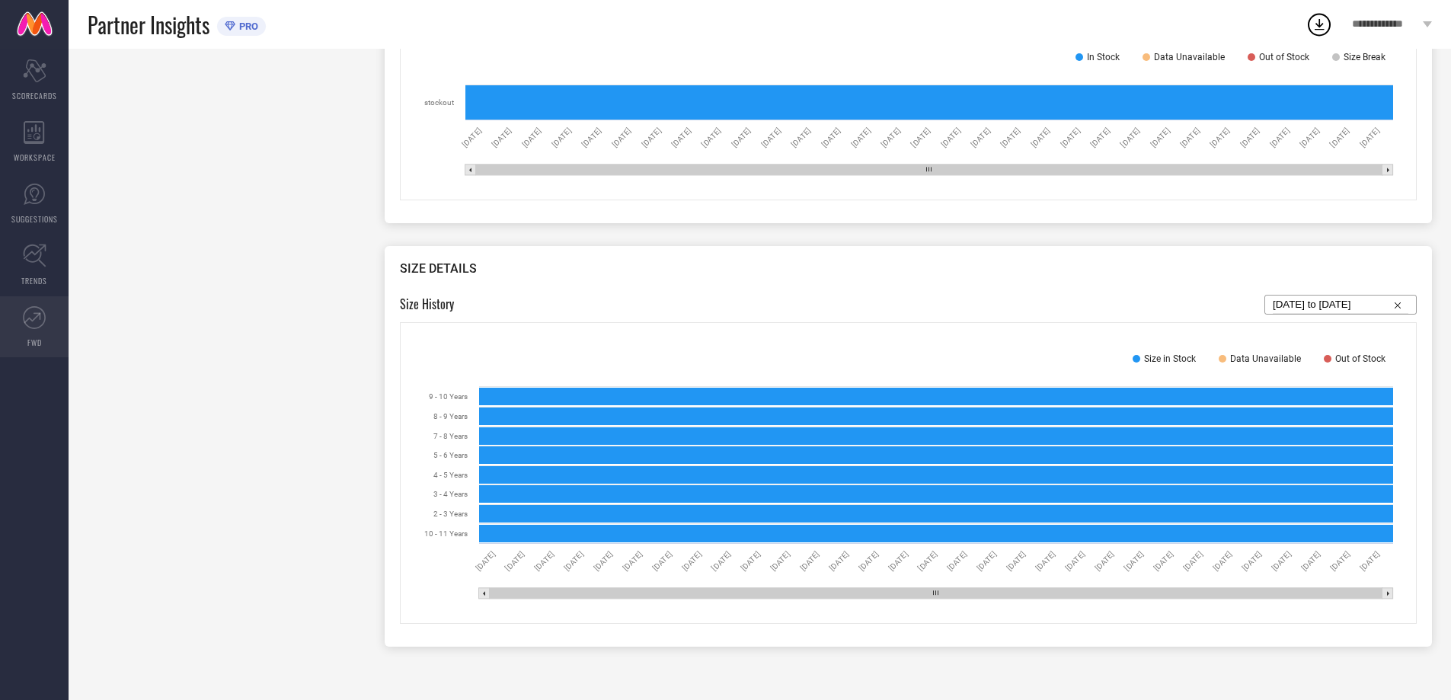
click at [32, 328] on icon at bounding box center [34, 317] width 23 height 23
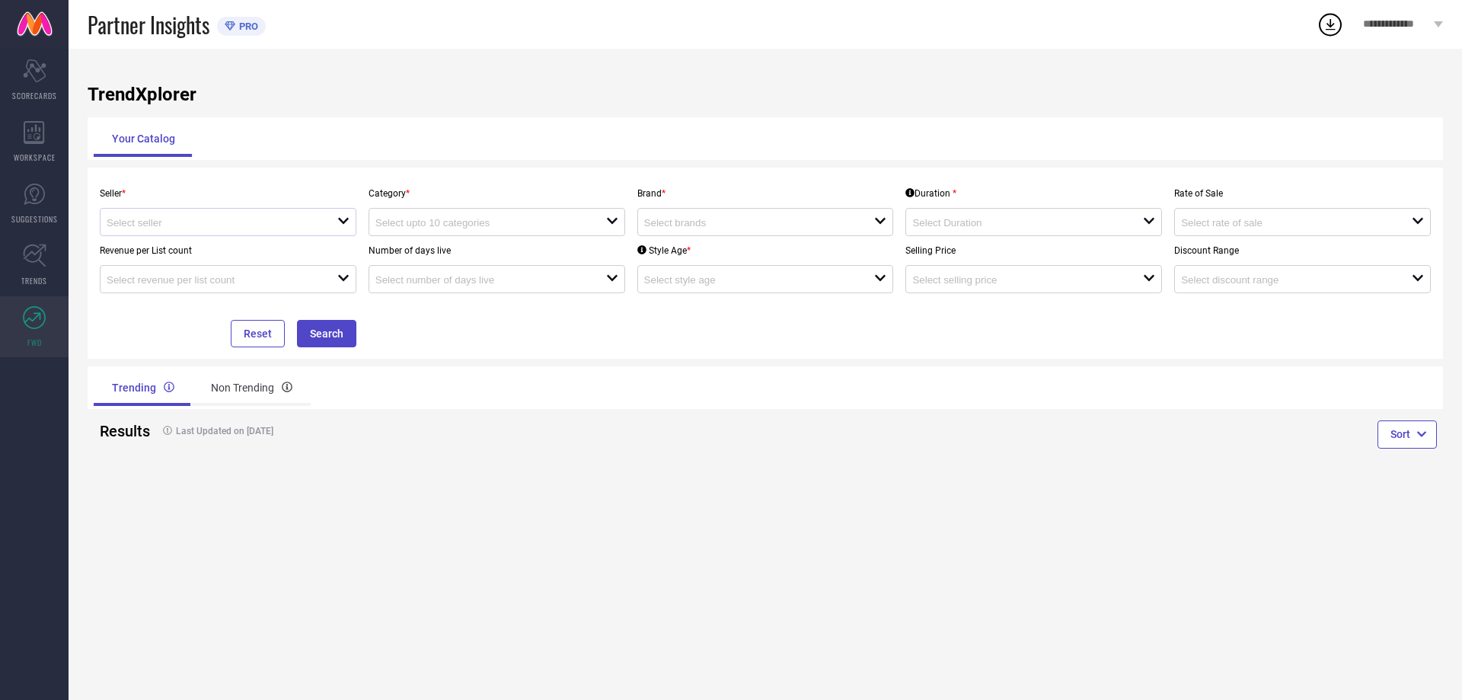
click at [264, 214] on div "open" at bounding box center [228, 222] width 257 height 28
click at [263, 238] on li "MD Enterprise ( 25341 )" at bounding box center [228, 251] width 255 height 27
type input "MD Enterprise ( 25341 )"
